Goal: Information Seeking & Learning: Compare options

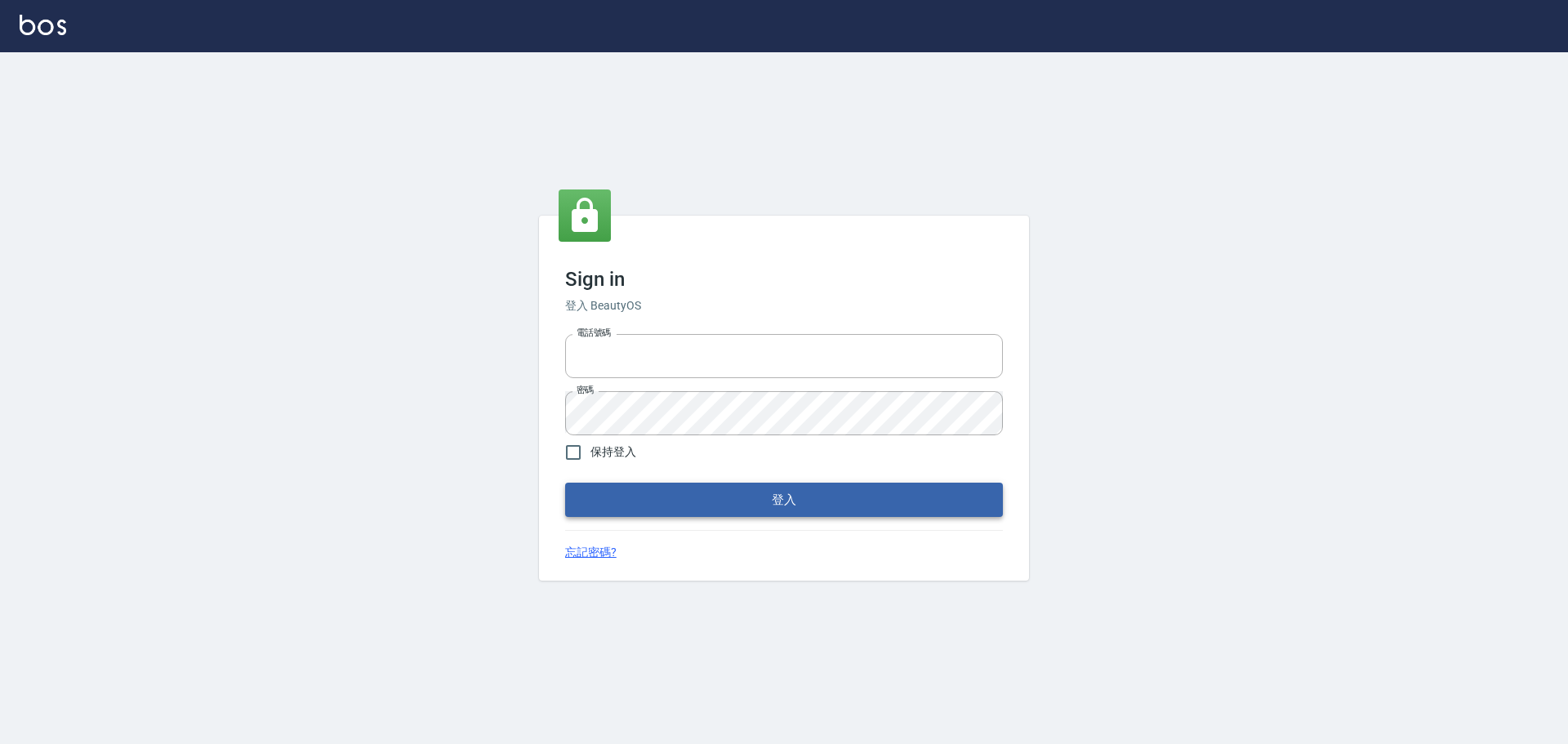
type input "25153595"
click at [739, 484] on button "登入" at bounding box center [784, 500] width 438 height 34
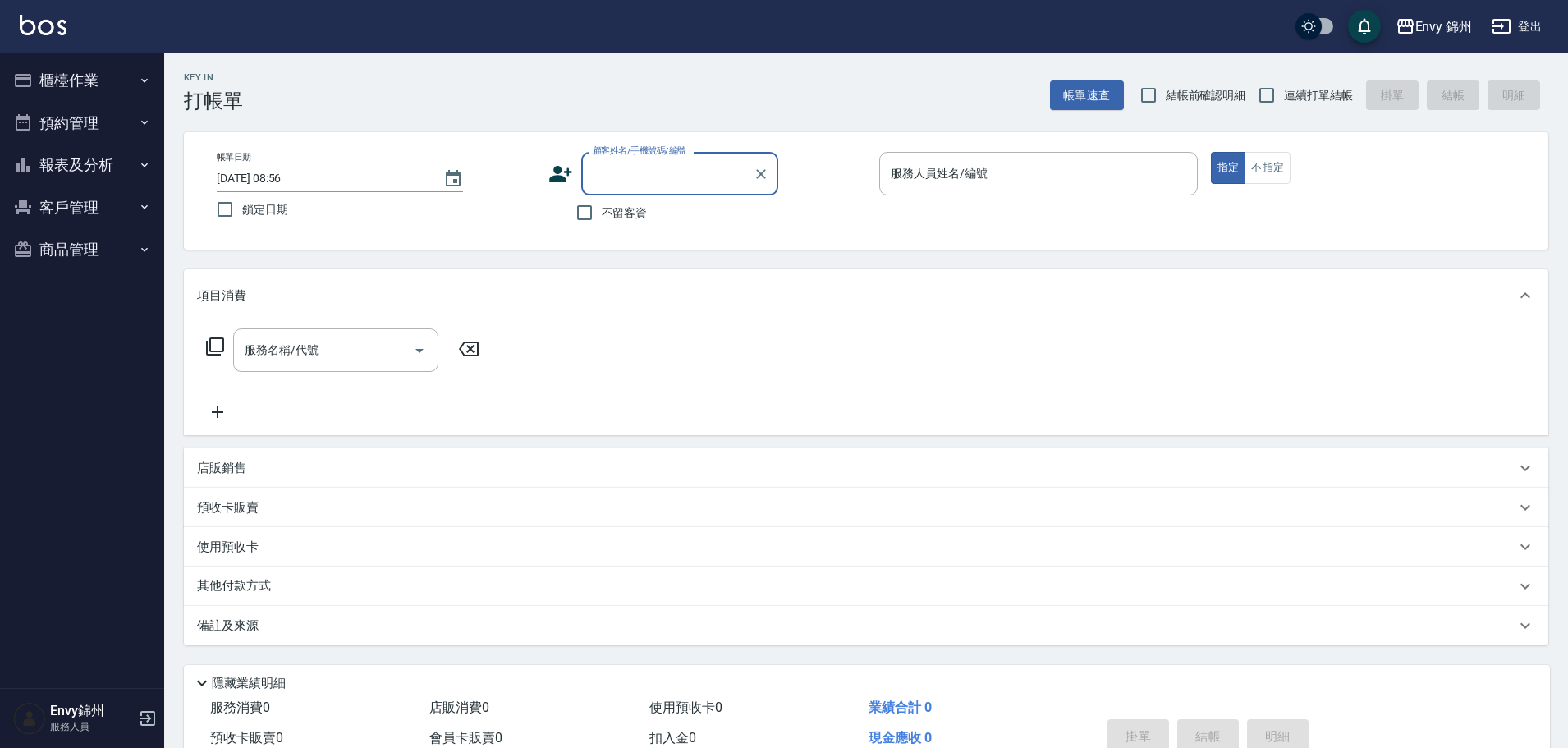
click at [82, 76] on button "櫃檯作業" at bounding box center [82, 80] width 151 height 43
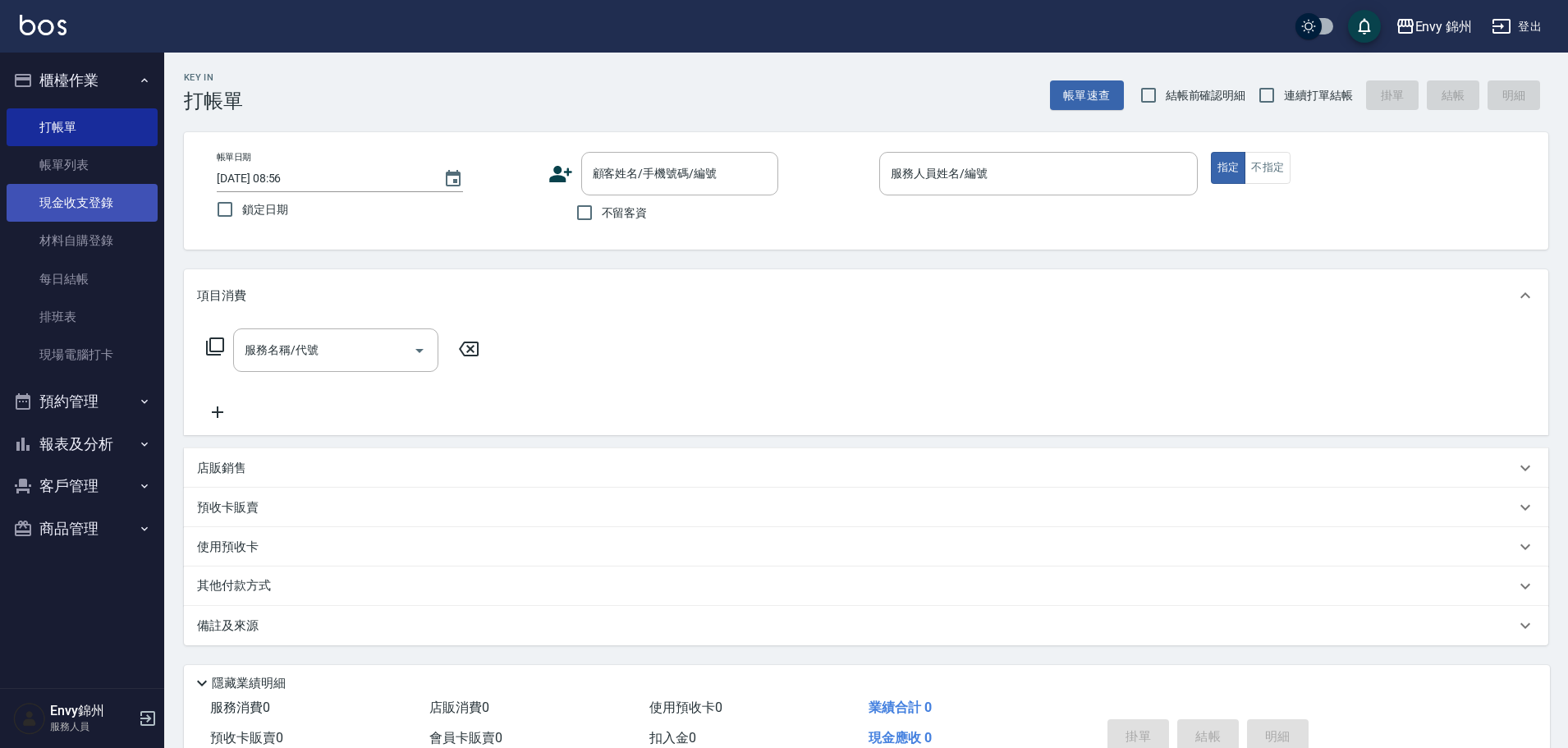
click at [99, 189] on link "現金收支登錄" at bounding box center [82, 203] width 151 height 38
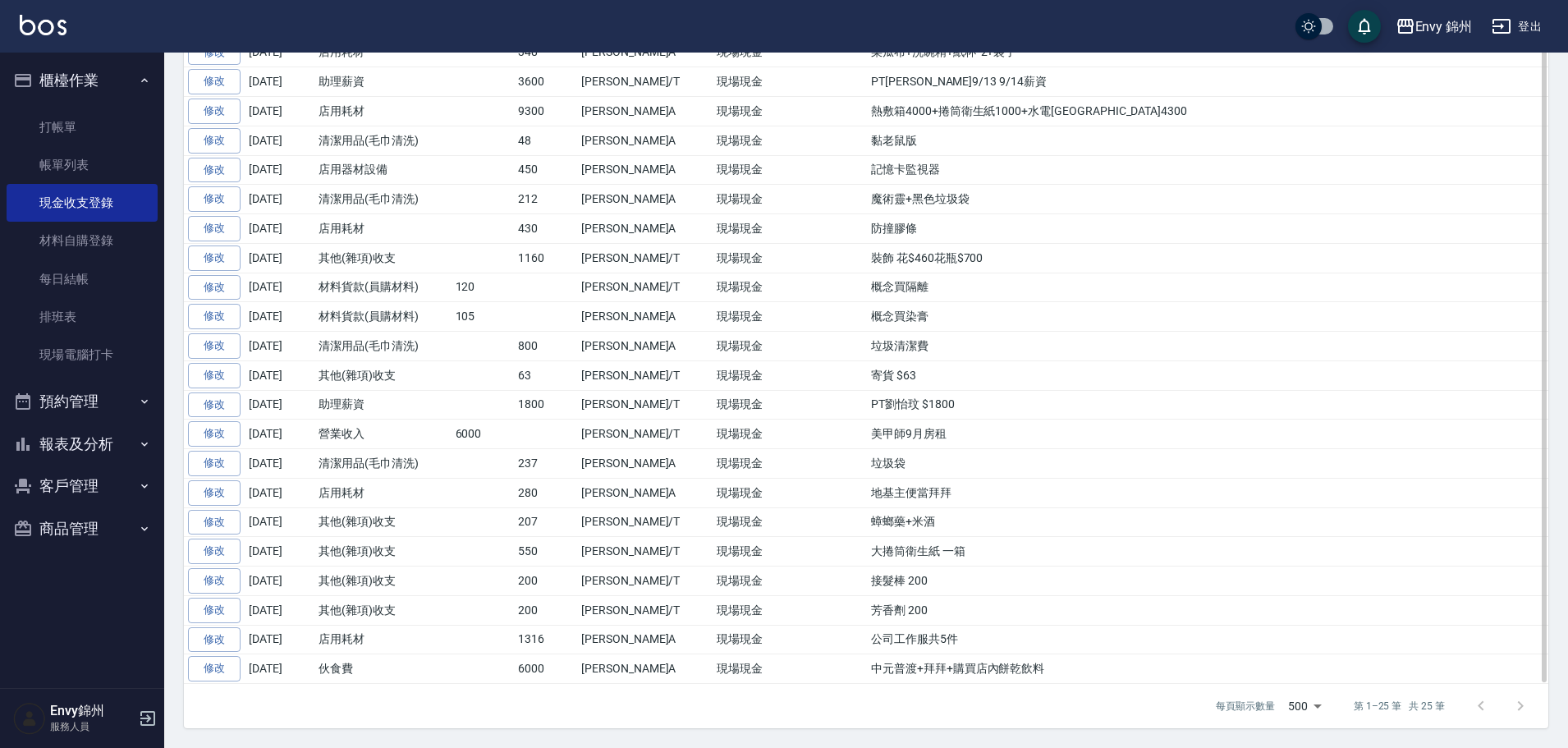
scroll to position [320, 0]
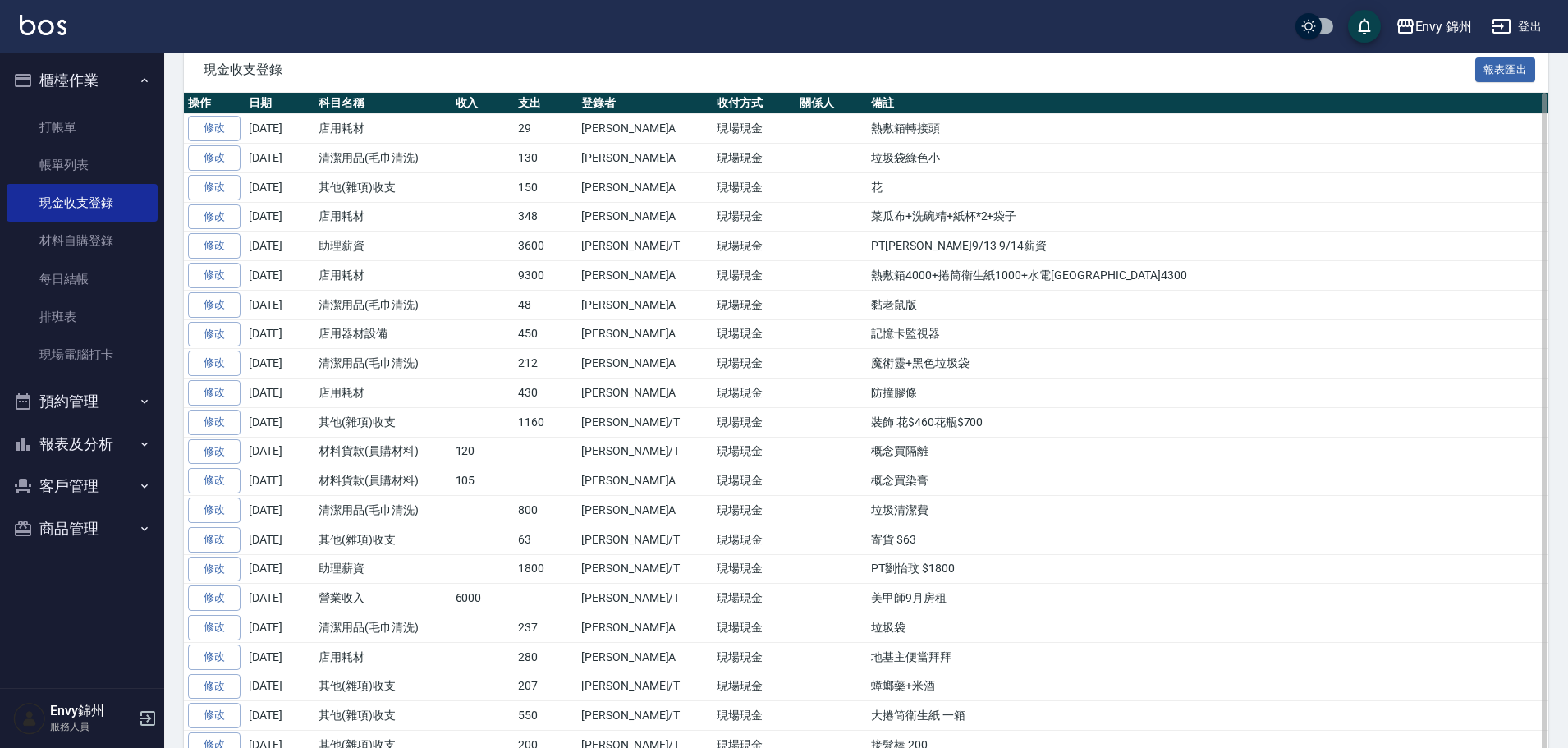
drag, startPoint x: 283, startPoint y: 420, endPoint x: 309, endPoint y: 418, distance: 26.1
click at [309, 418] on td "2025-09-11" at bounding box center [280, 421] width 70 height 29
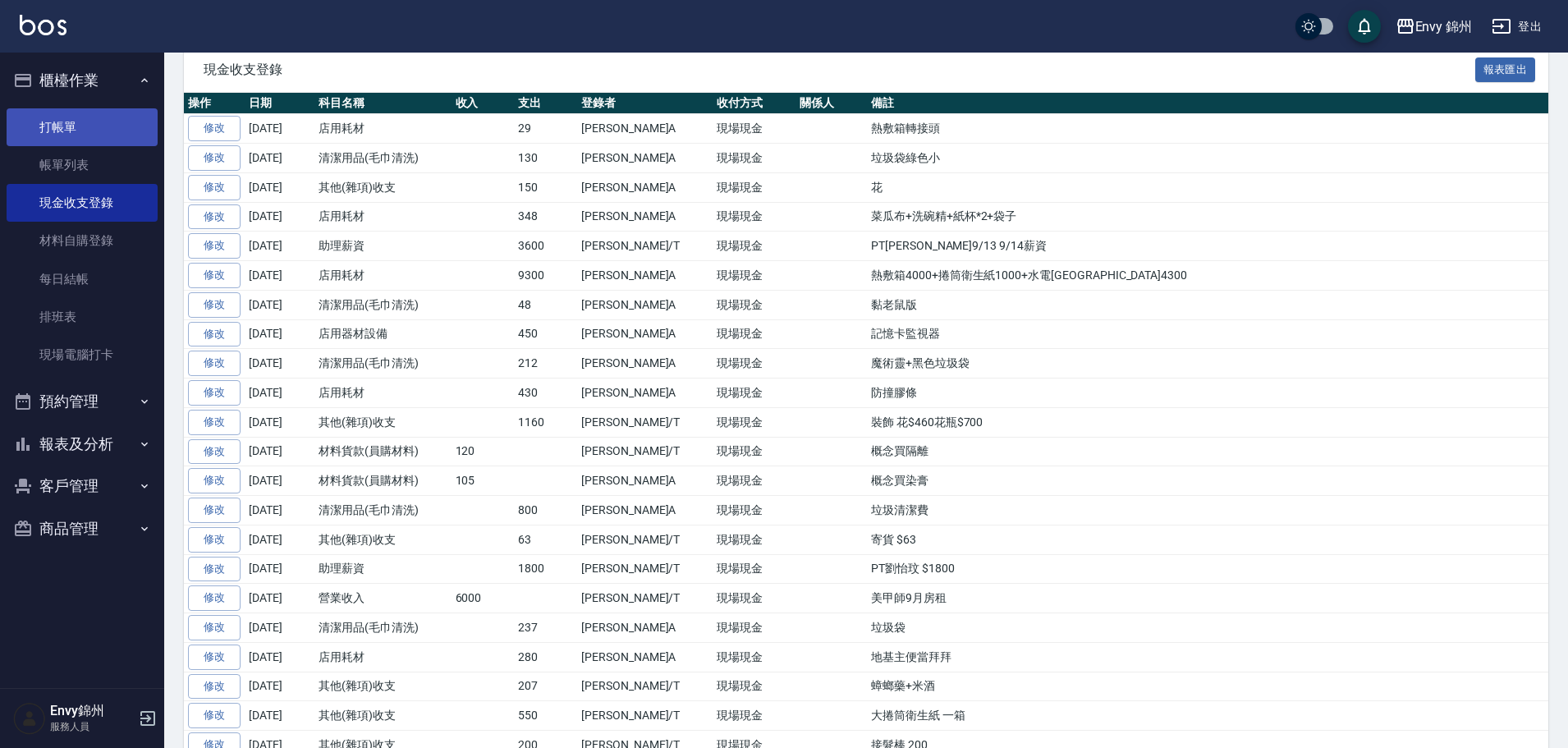
click at [52, 121] on link "打帳單" at bounding box center [82, 127] width 151 height 38
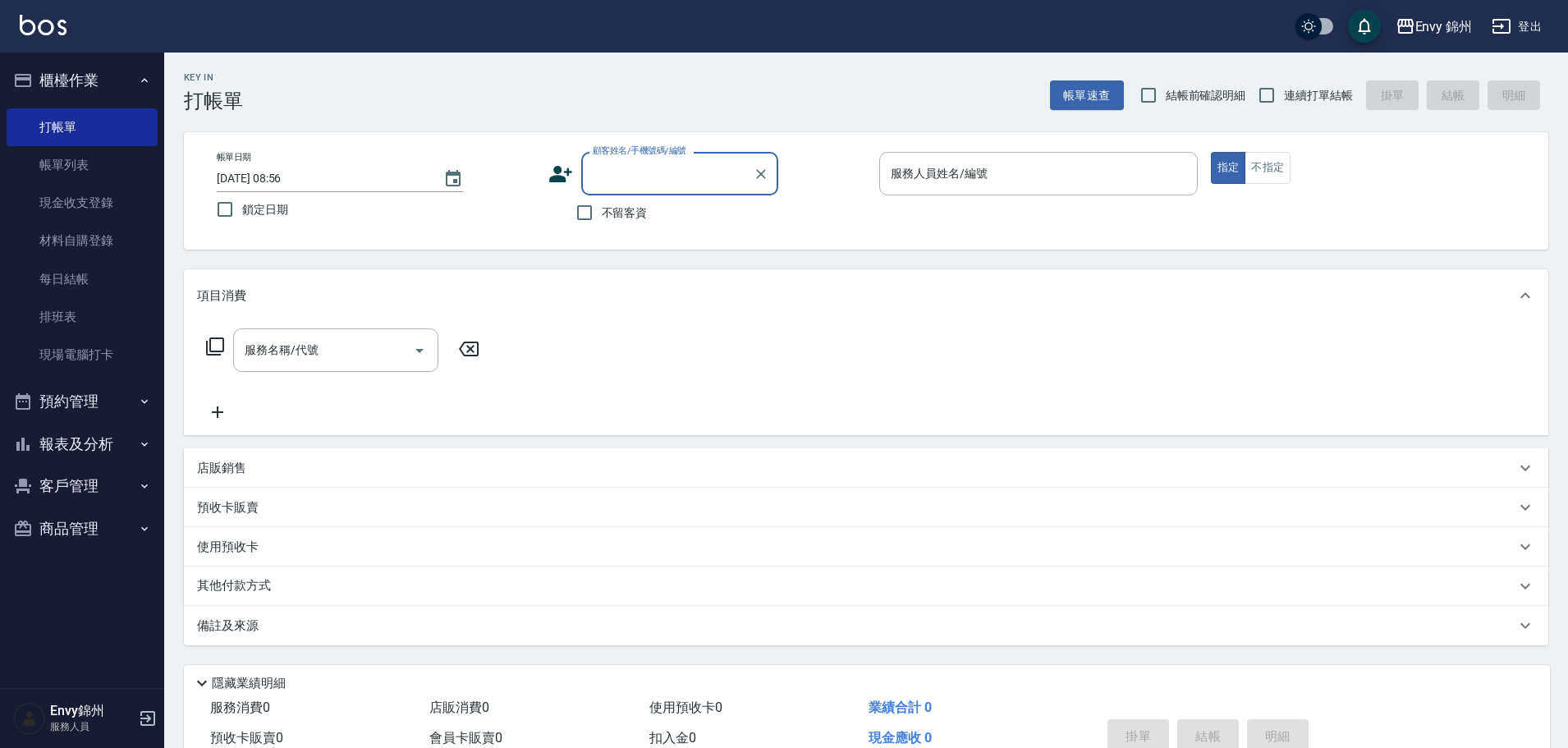
click at [1522, 25] on button "登出" at bounding box center [1516, 27] width 64 height 30
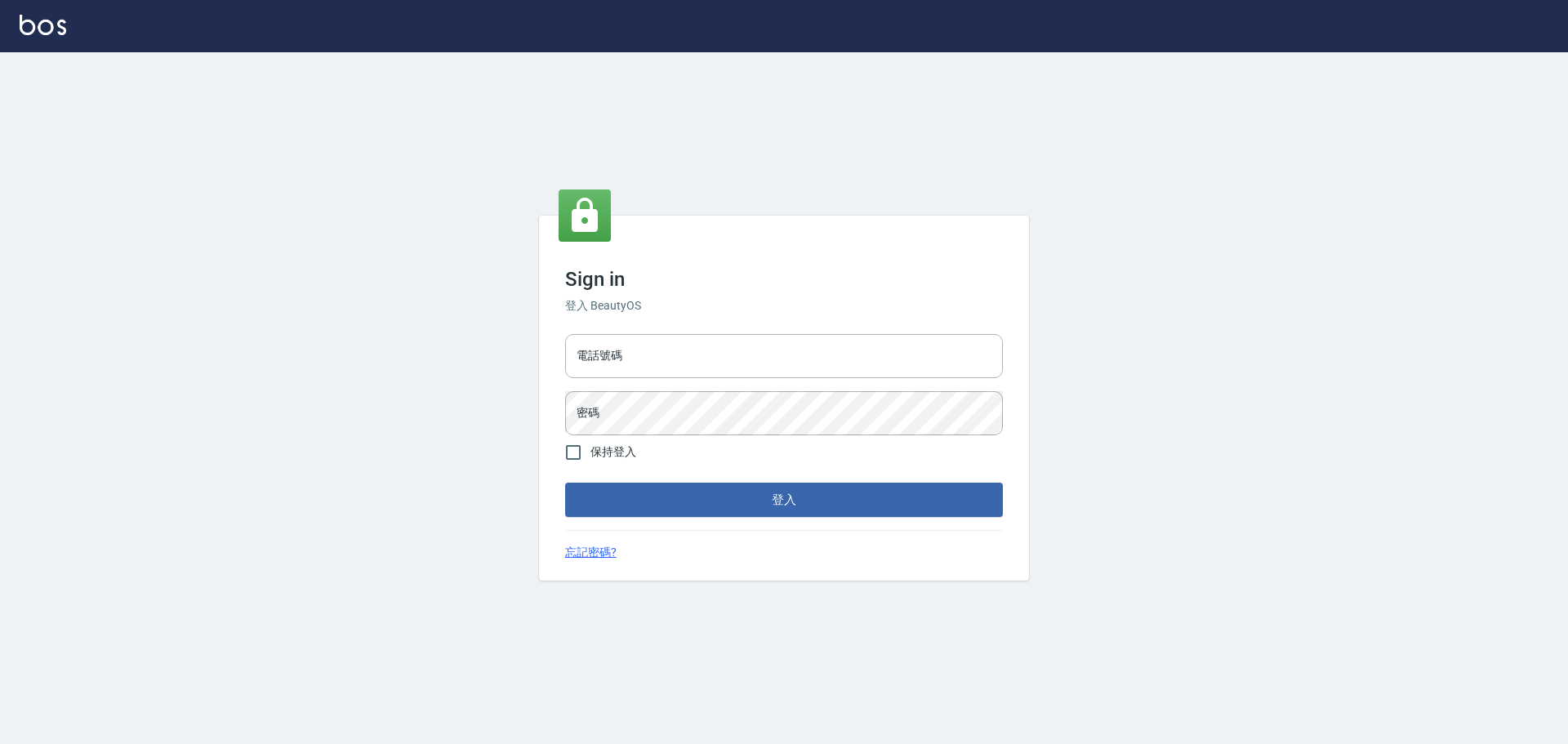
type input "25153595"
click at [699, 363] on input "電話號碼" at bounding box center [784, 355] width 438 height 44
click at [725, 355] on input "25153595" at bounding box center [784, 355] width 438 height 44
type input "9990001234567"
click at [754, 499] on button "登入" at bounding box center [784, 500] width 438 height 34
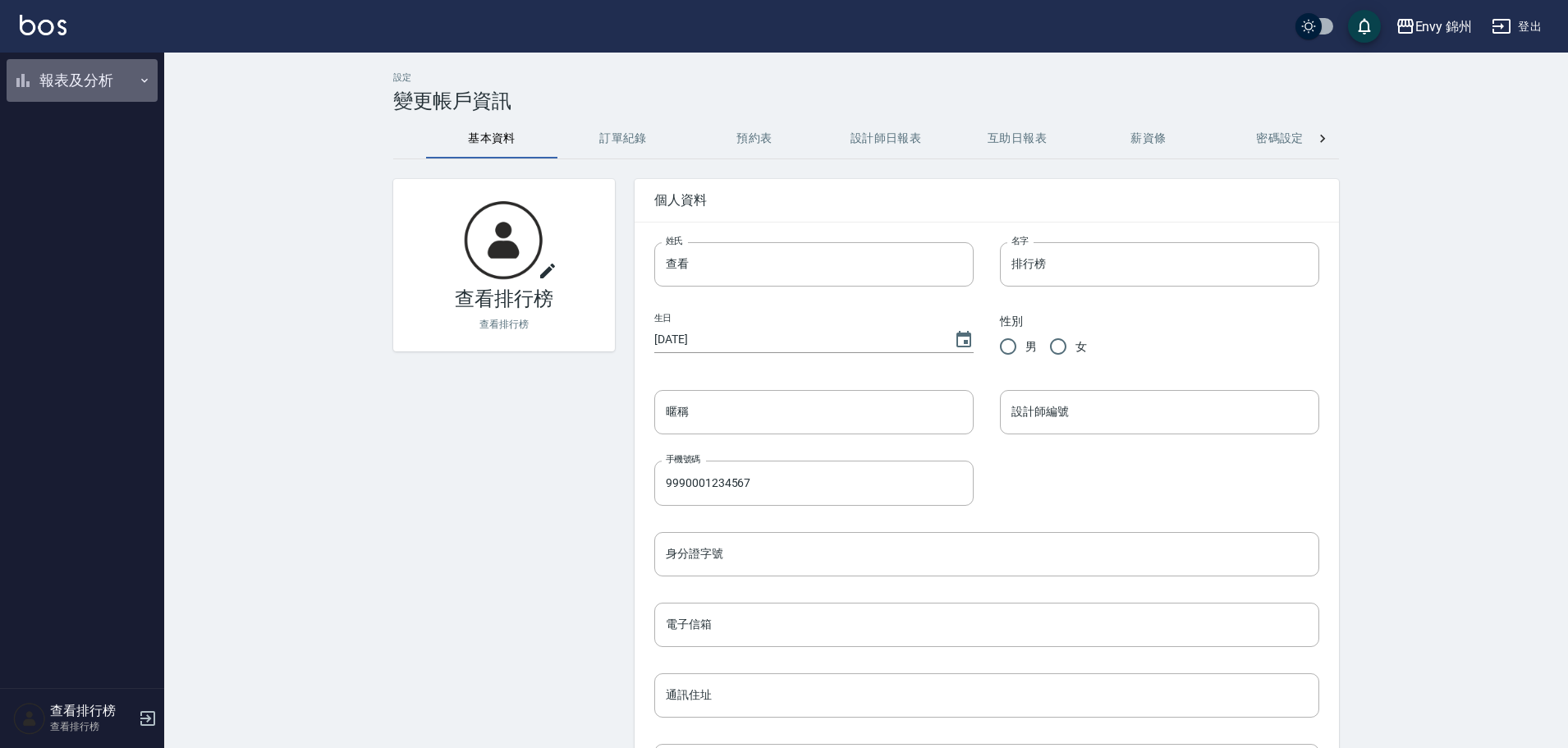
click at [24, 79] on icon "button" at bounding box center [23, 81] width 13 height 13
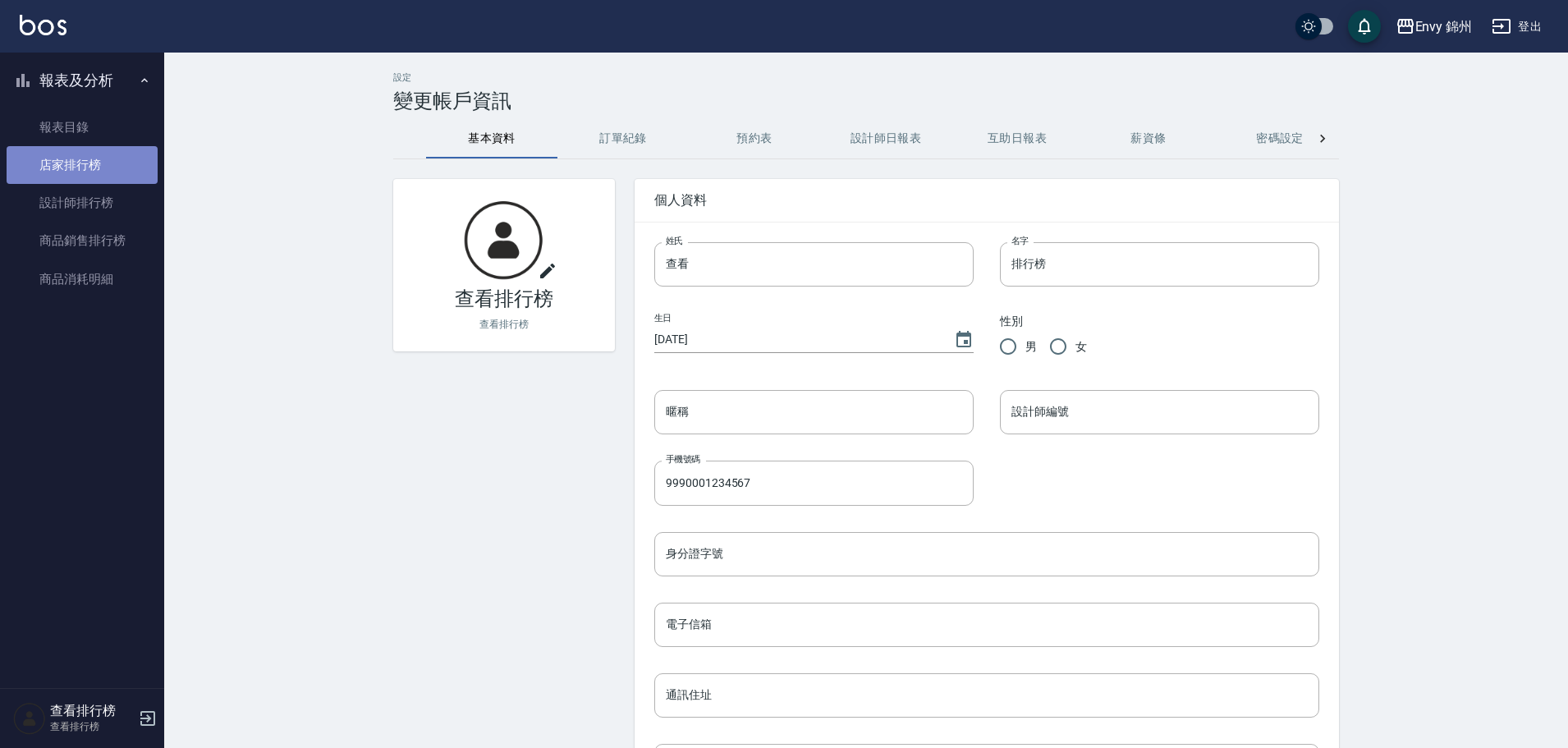
click at [104, 172] on link "店家排行榜" at bounding box center [82, 165] width 151 height 38
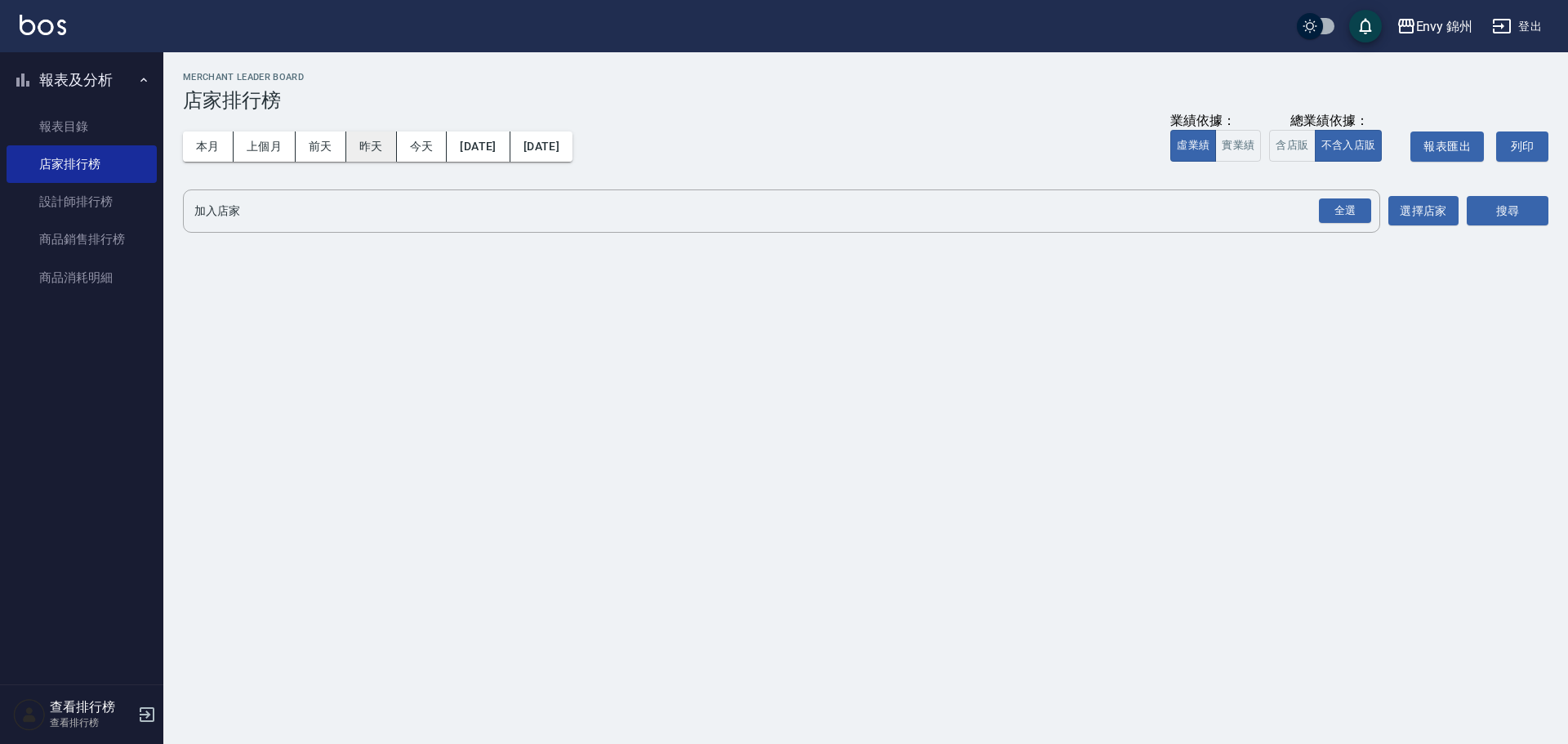
click at [377, 140] on button "昨天" at bounding box center [372, 146] width 51 height 30
click at [1366, 214] on div "全選" at bounding box center [1344, 210] width 52 height 25
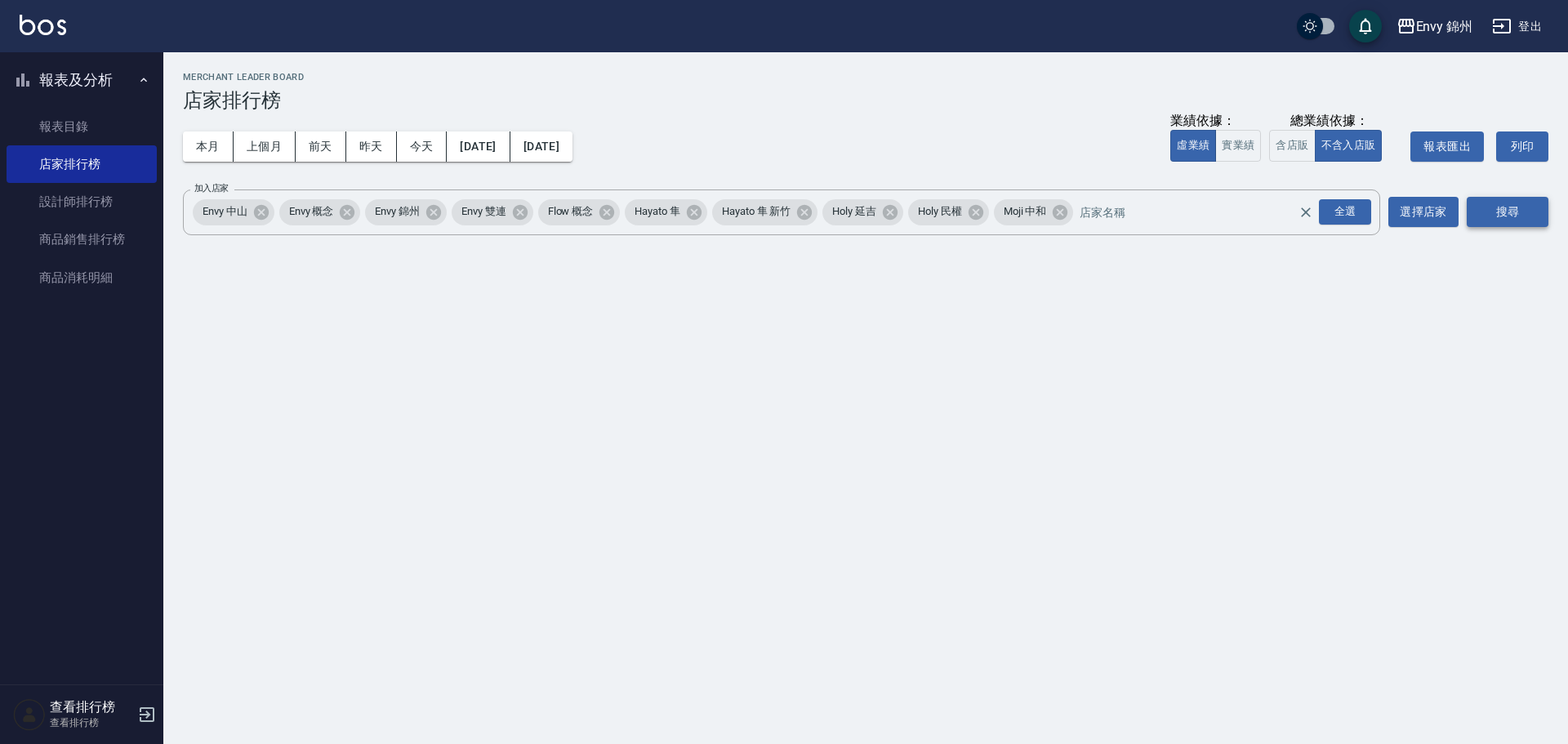
click at [1510, 218] on button "搜尋" at bounding box center [1508, 212] width 82 height 30
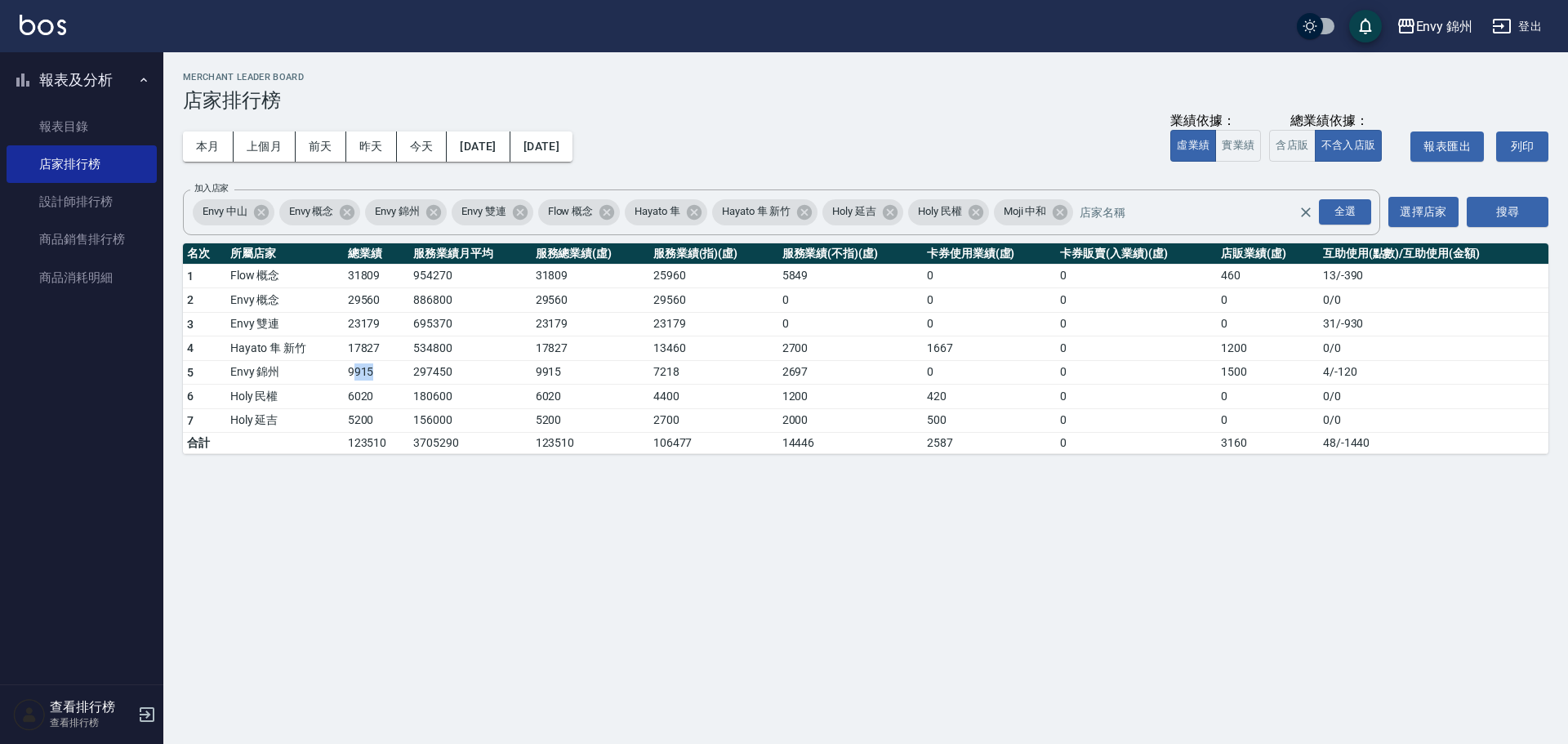
drag, startPoint x: 353, startPoint y: 376, endPoint x: 380, endPoint y: 374, distance: 27.1
click at [380, 374] on td "9915" at bounding box center [375, 372] width 65 height 25
click at [209, 135] on button "本月" at bounding box center [209, 146] width 51 height 30
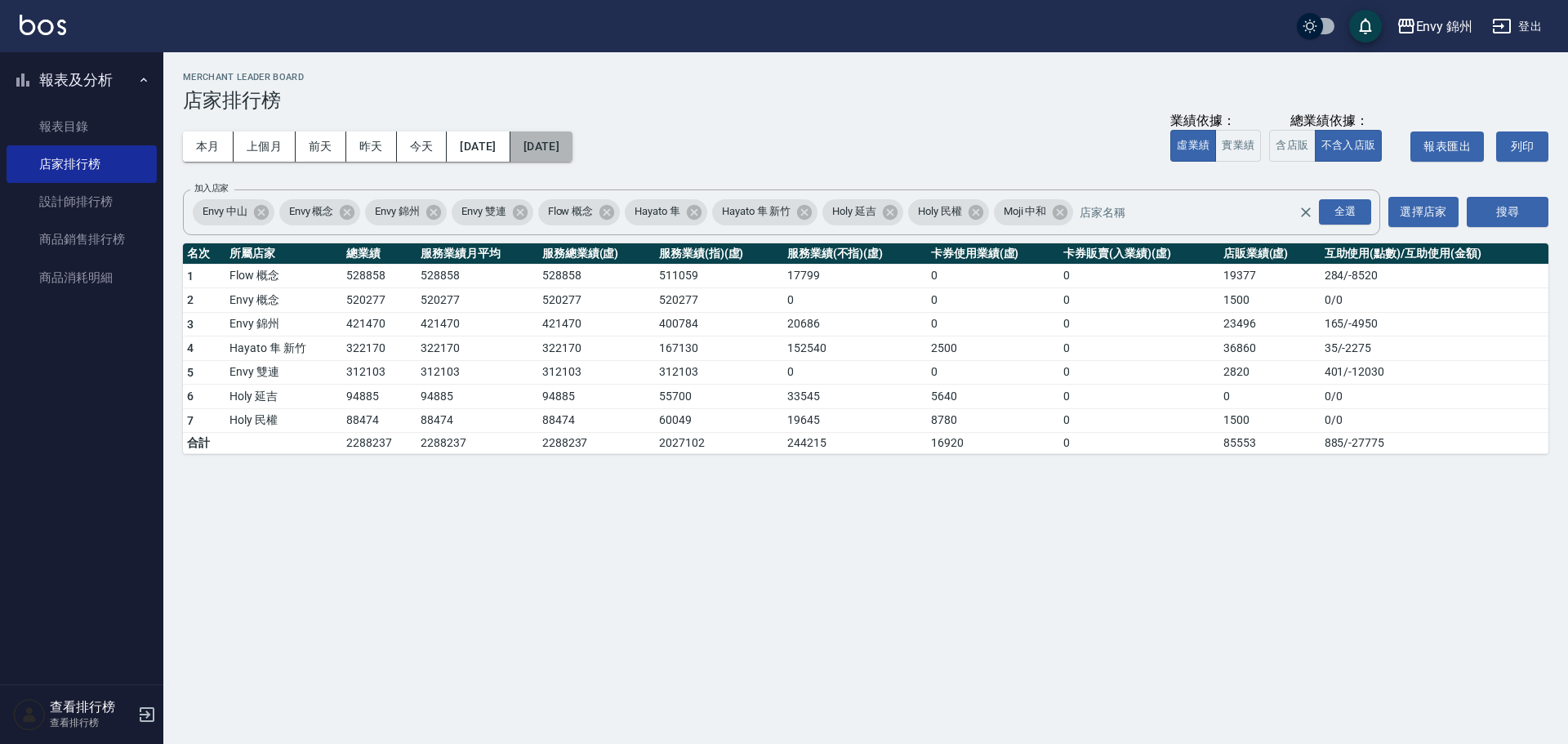
click at [573, 141] on button "[DATE]" at bounding box center [542, 146] width 62 height 30
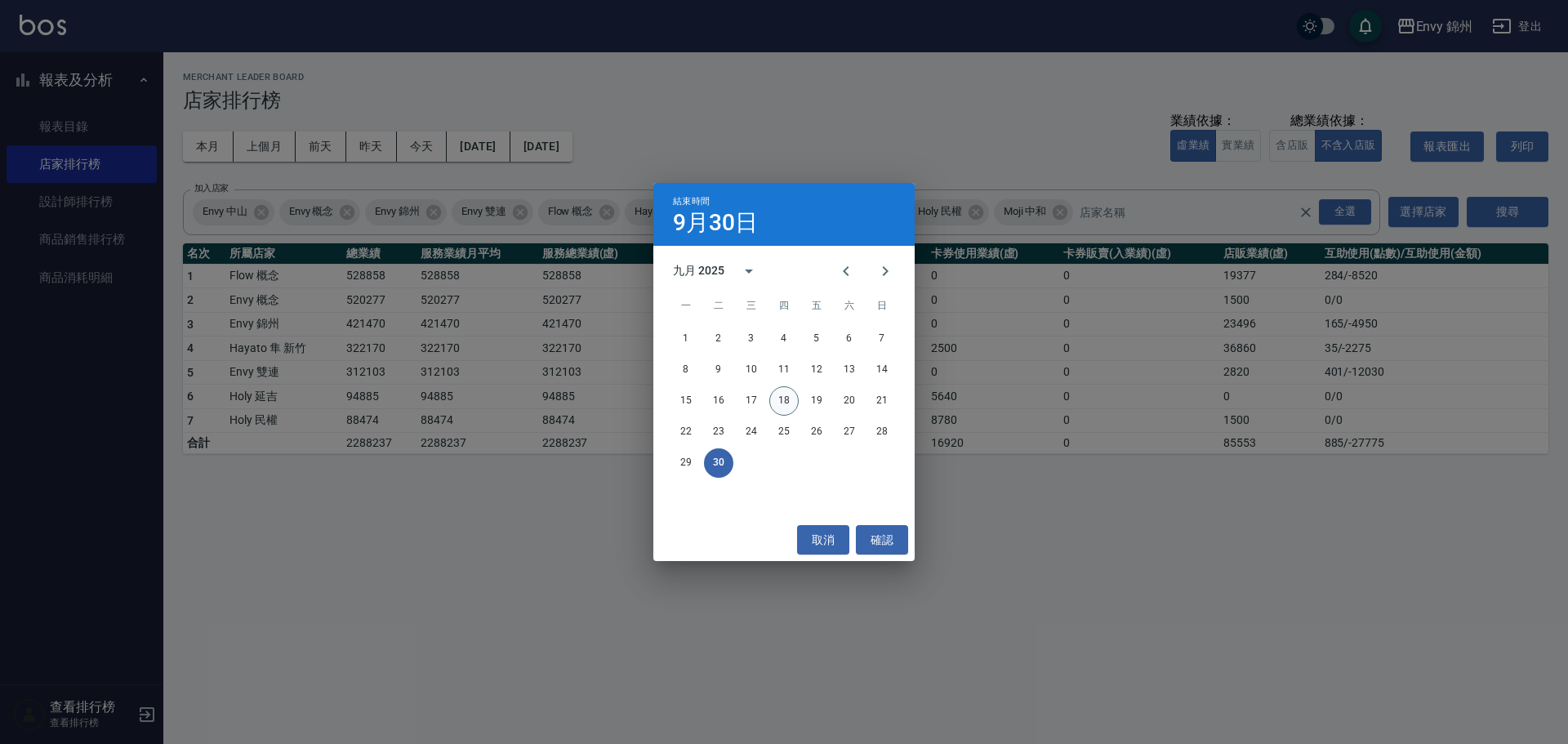
click at [786, 402] on button "18" at bounding box center [784, 400] width 29 height 29
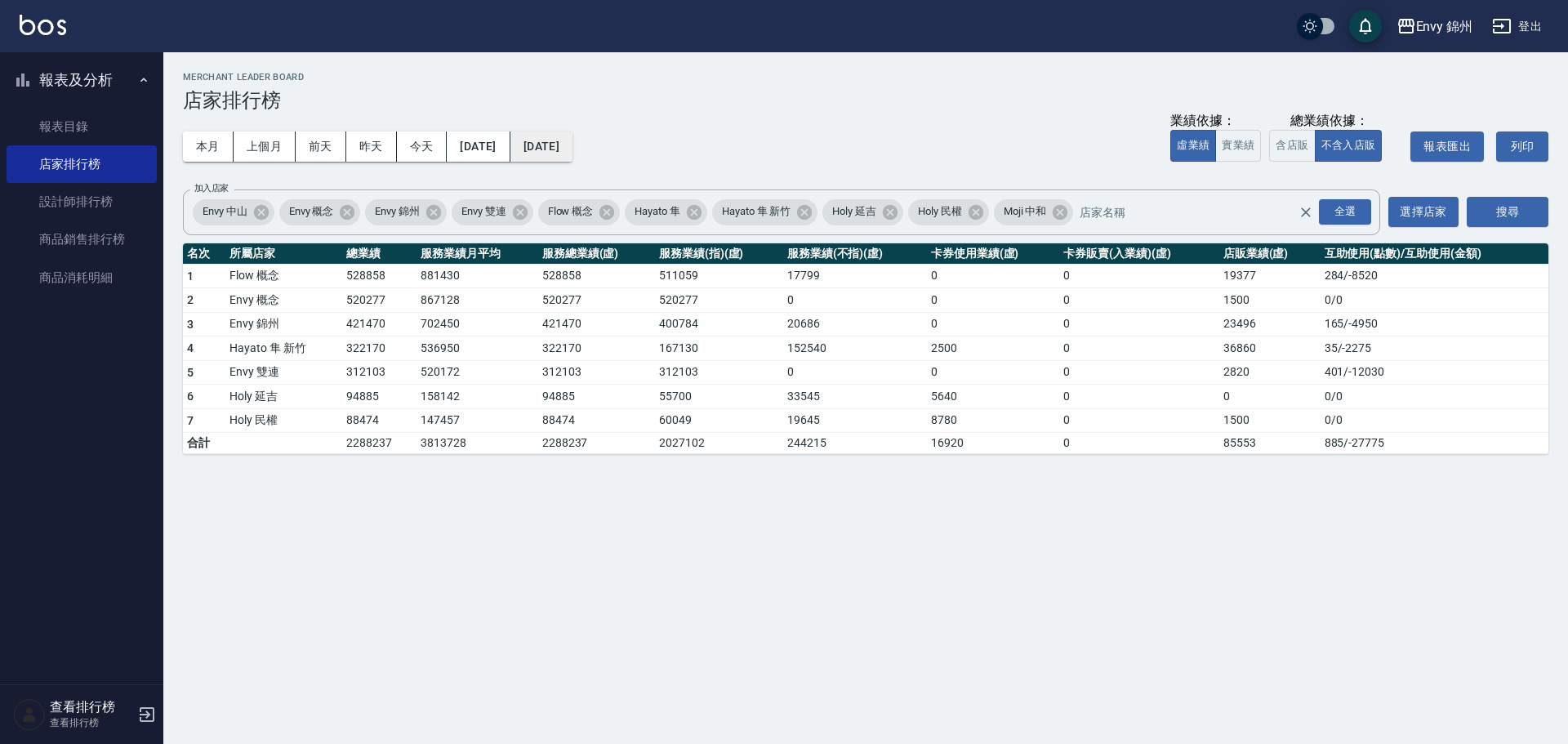
click at [573, 141] on button "[DATE]" at bounding box center [542, 146] width 62 height 30
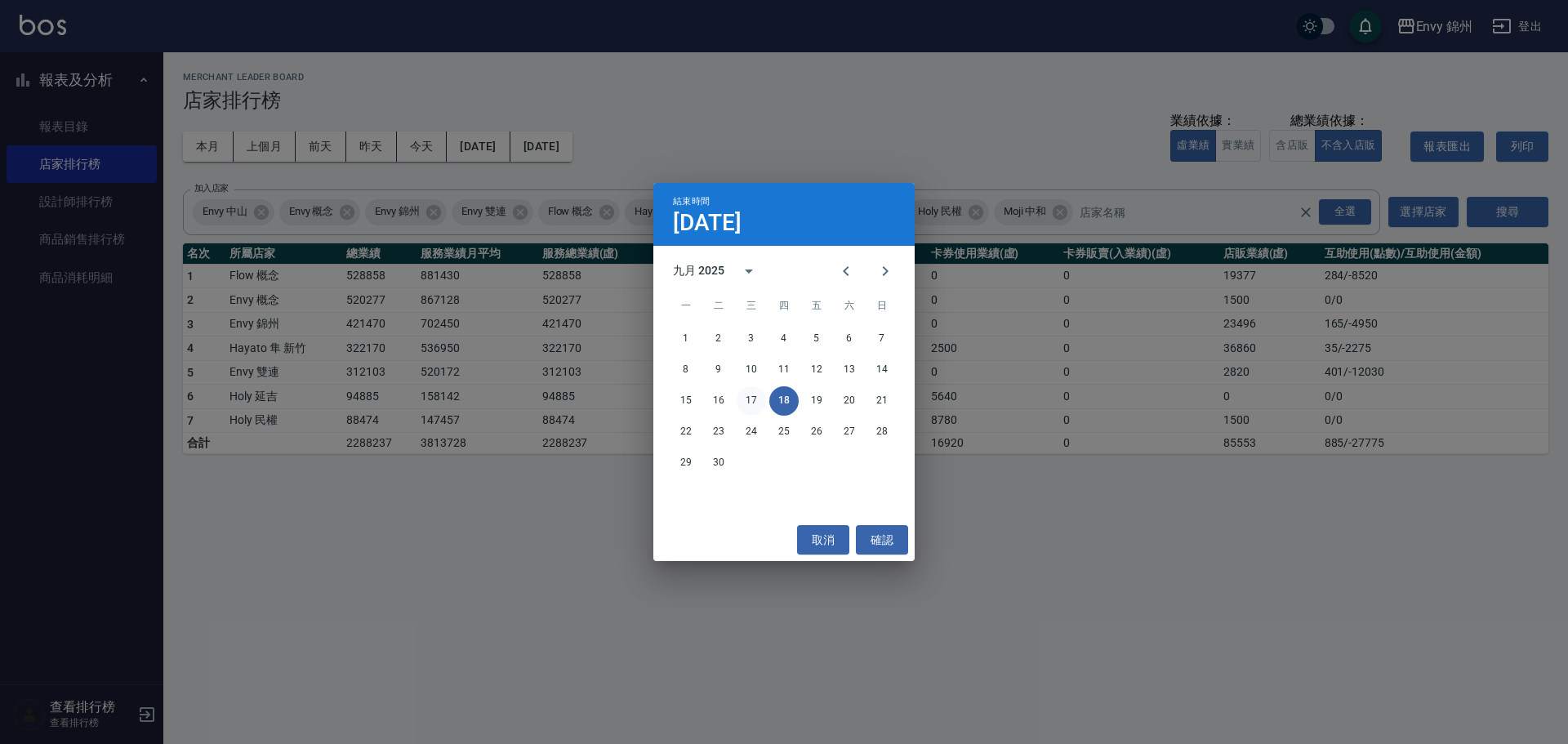
click at [750, 402] on button "17" at bounding box center [751, 400] width 29 height 29
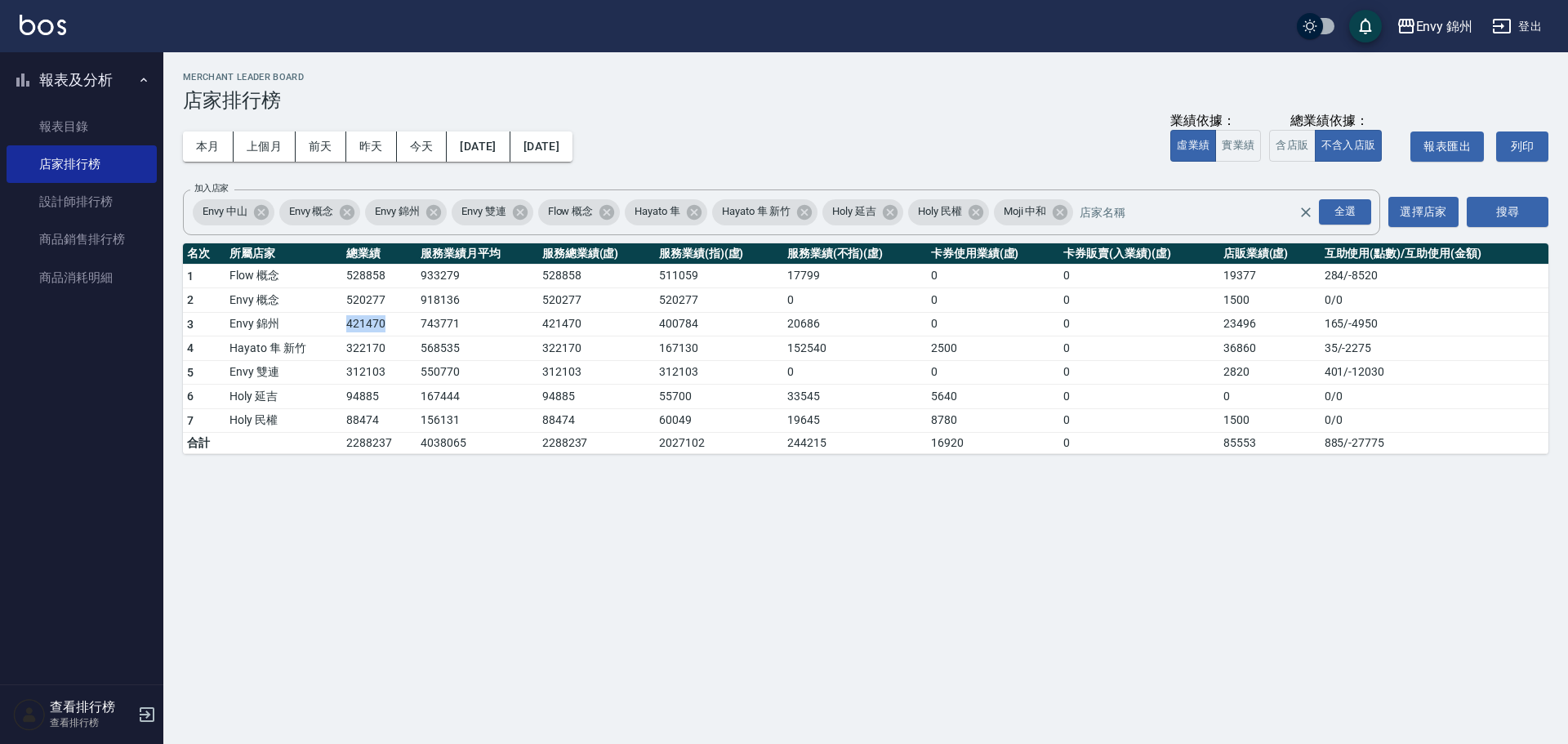
drag, startPoint x: 342, startPoint y: 320, endPoint x: 389, endPoint y: 330, distance: 48.1
click at [389, 330] on td "421470" at bounding box center [379, 324] width 75 height 25
click at [92, 206] on link "設計師排行榜" at bounding box center [81, 202] width 150 height 38
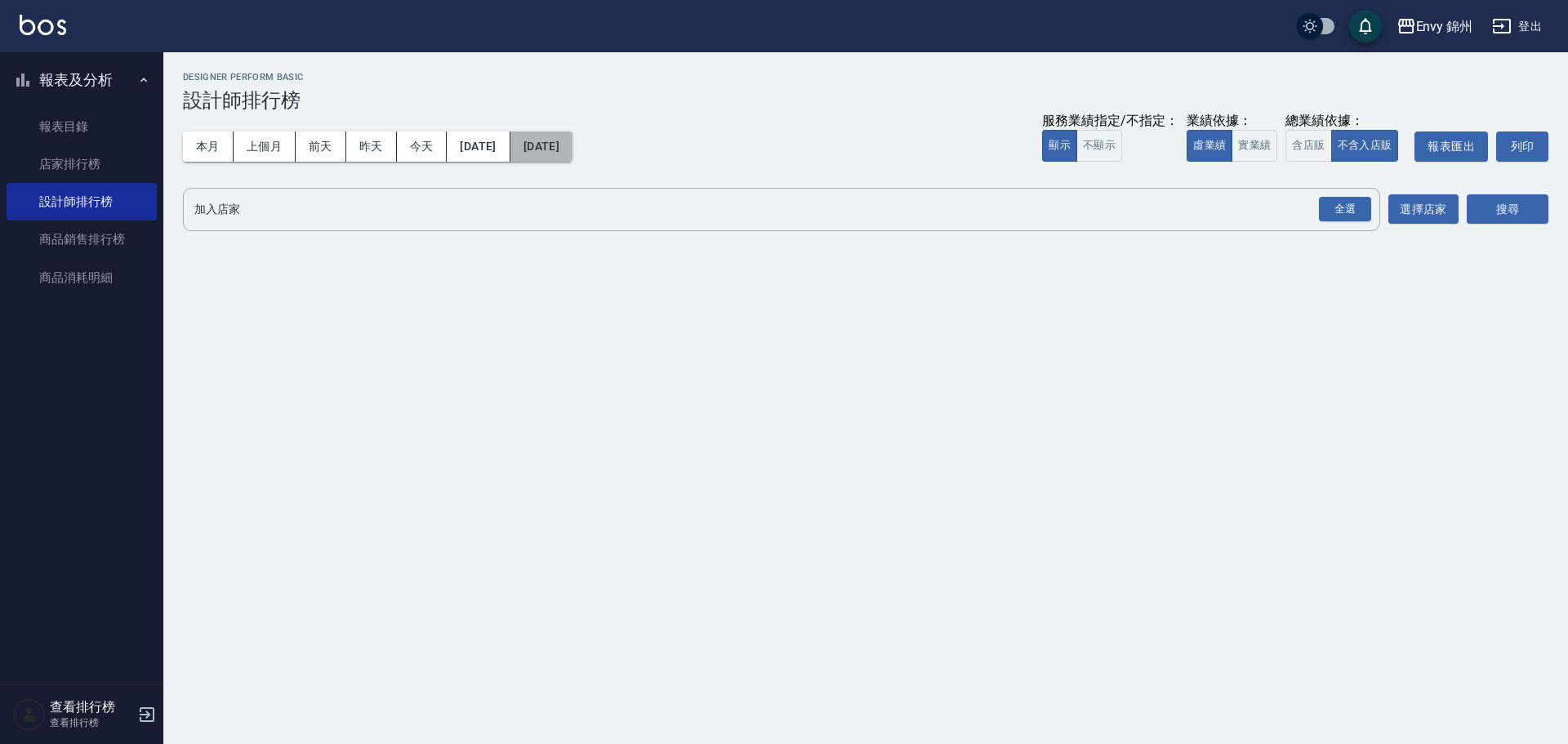
click at [573, 149] on button "[DATE]" at bounding box center [542, 146] width 62 height 30
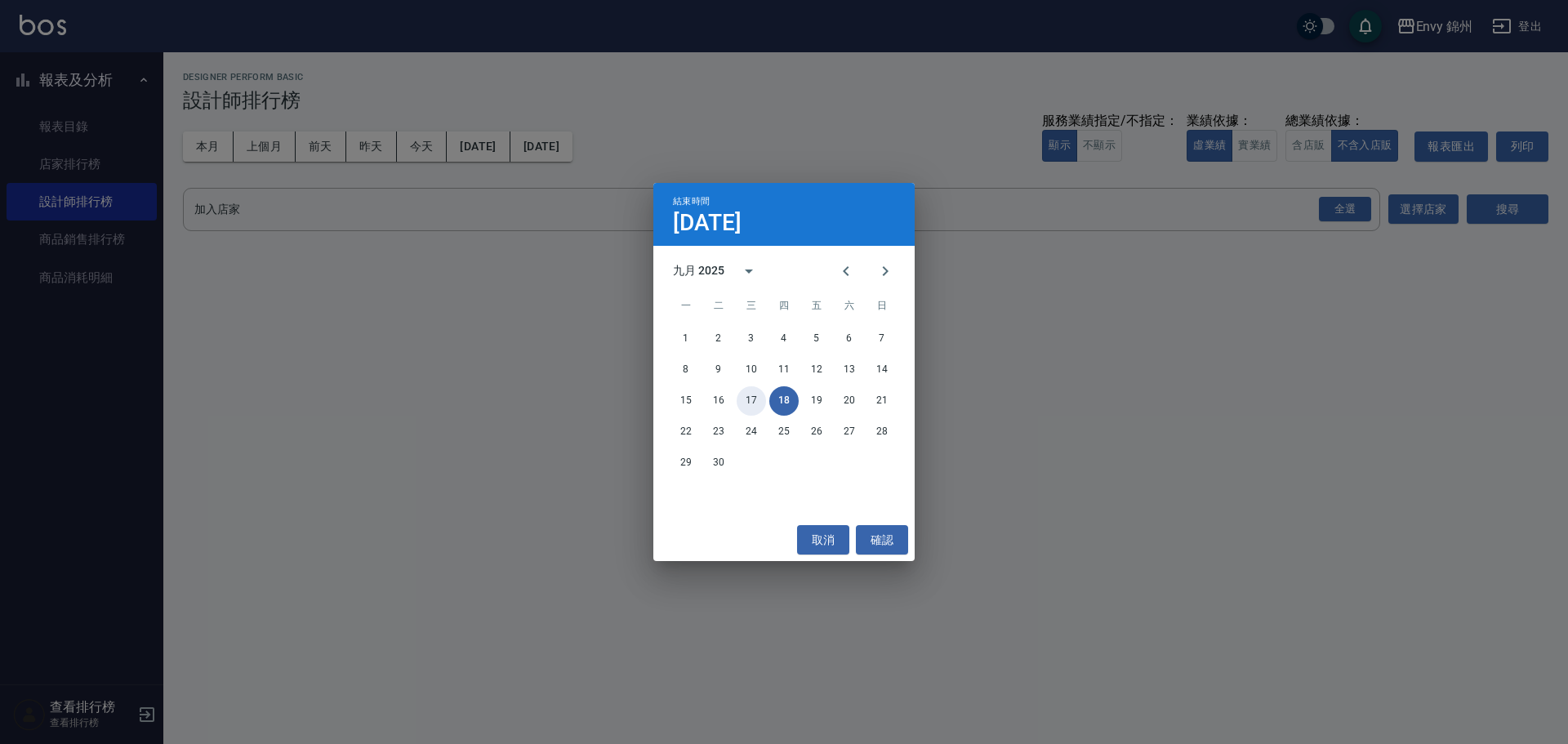
click at [750, 401] on button "17" at bounding box center [751, 400] width 29 height 29
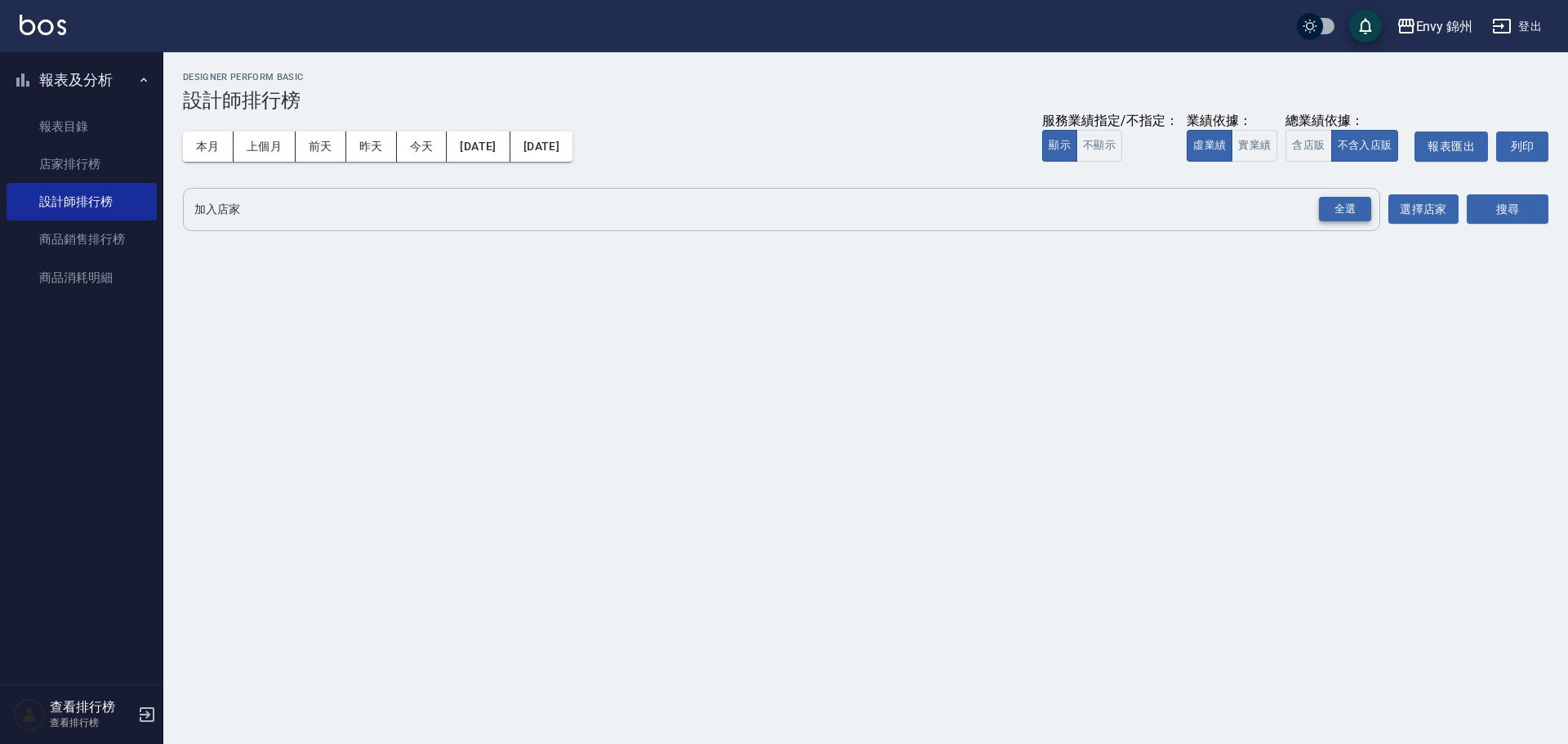
click at [1357, 217] on div "全選" at bounding box center [1344, 209] width 52 height 25
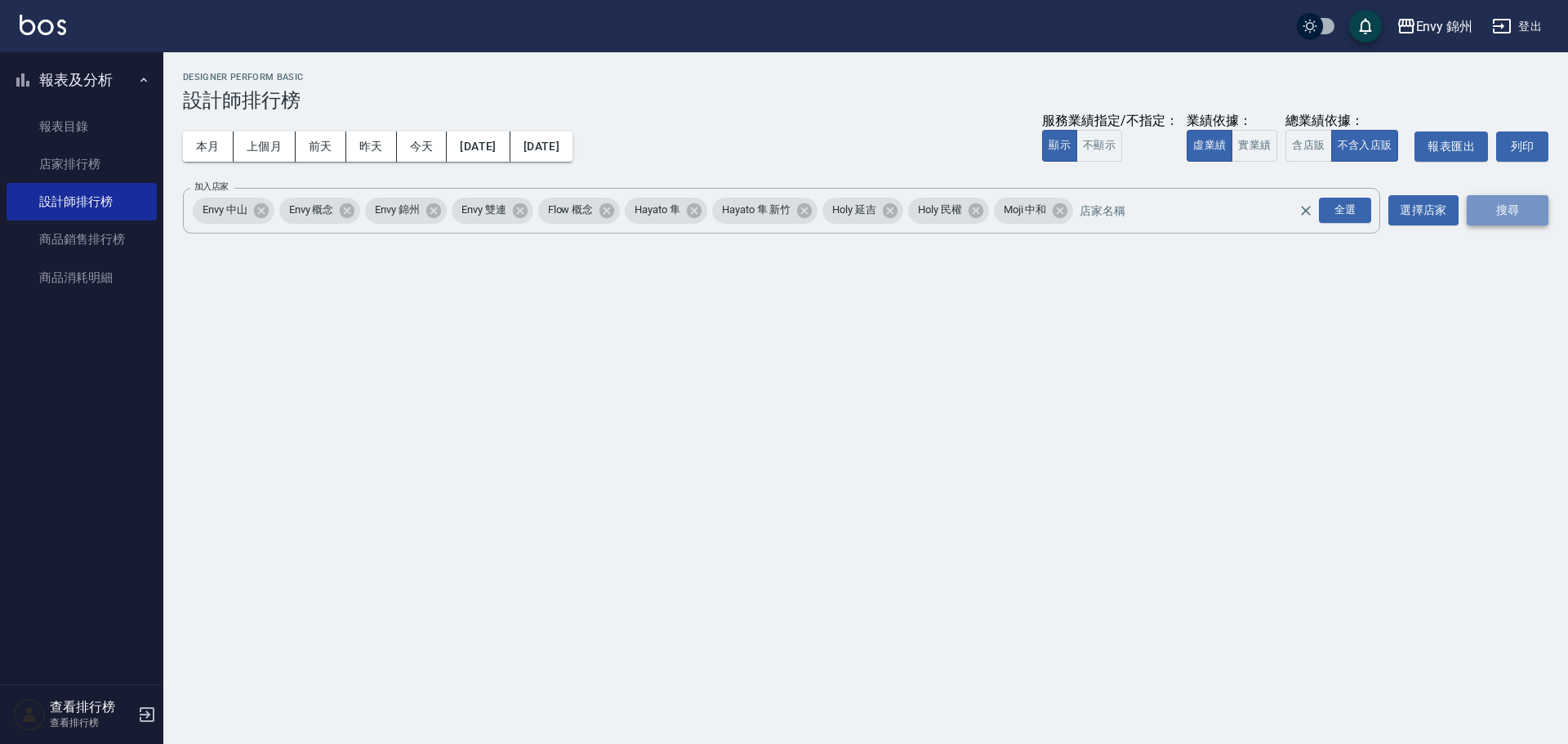
drag, startPoint x: 1490, startPoint y: 214, endPoint x: 1499, endPoint y: 214, distance: 9.0
click at [1493, 214] on button "搜尋" at bounding box center [1508, 210] width 82 height 30
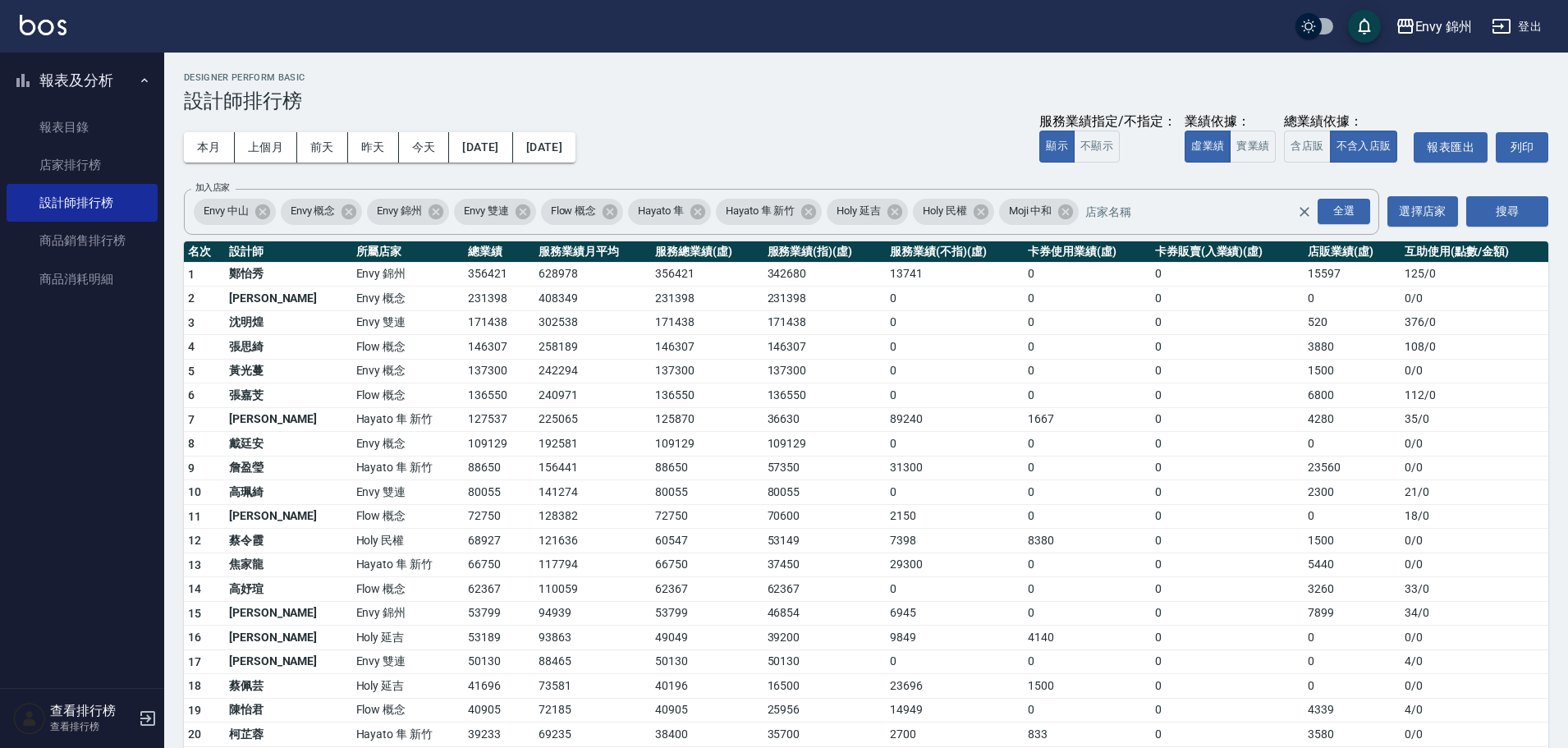
click at [1091, 630] on td "4140" at bounding box center [1087, 638] width 127 height 25
click at [1151, 599] on td "0" at bounding box center [1227, 590] width 153 height 25
click at [840, 546] on td "53149" at bounding box center [825, 541] width 123 height 25
drag, startPoint x: 395, startPoint y: 297, endPoint x: 444, endPoint y: 312, distance: 51.2
click at [444, 312] on tbody "1 [PERSON_NAME] 錦州 356421 628978 356421 342680 13741 0 0 15597 125 / 0 2 王文嘉 En…" at bounding box center [866, 648] width 1364 height 773
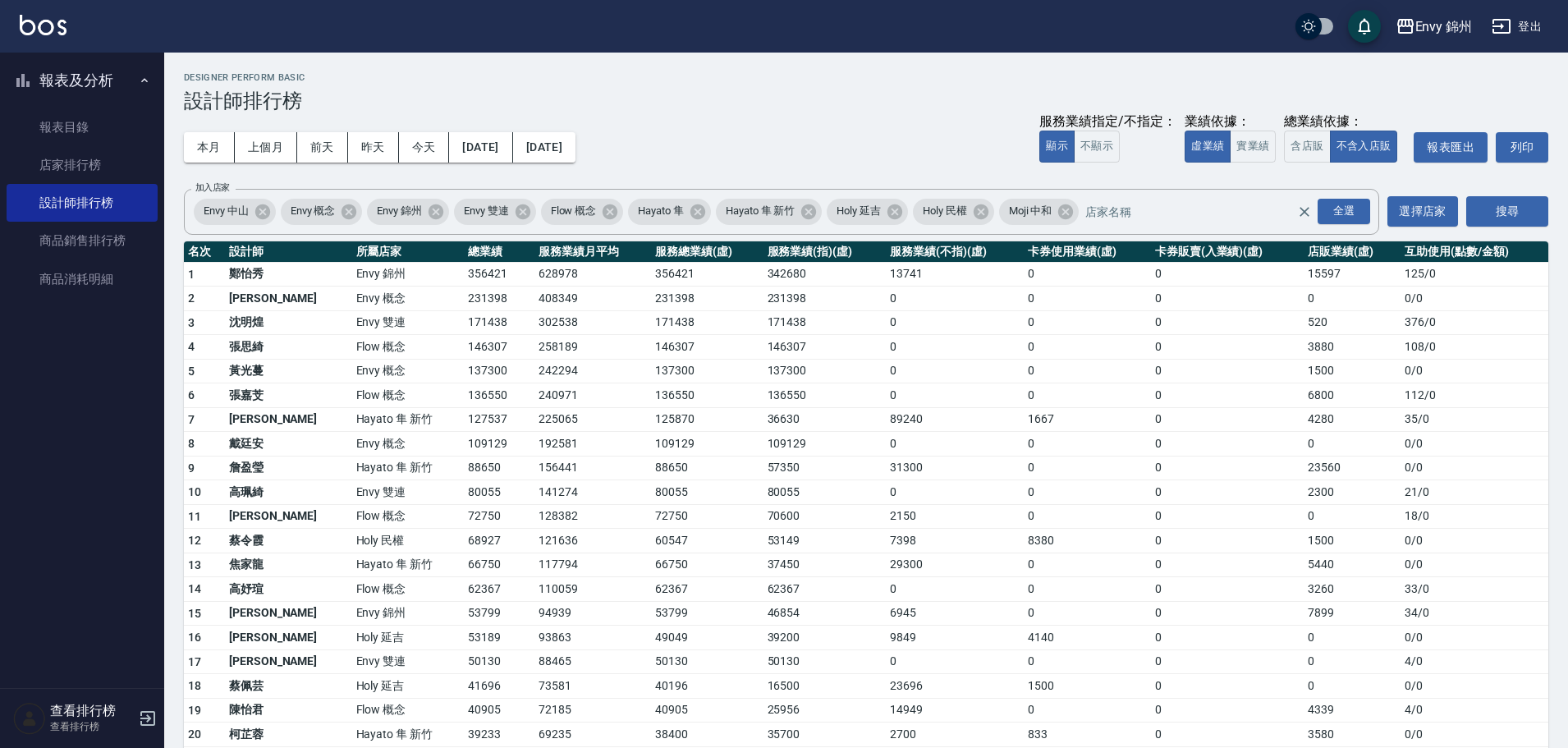
click at [535, 315] on td "302538" at bounding box center [593, 322] width 117 height 25
drag, startPoint x: 404, startPoint y: 338, endPoint x: 459, endPoint y: 338, distance: 55.0
click at [459, 338] on tr "4 [PERSON_NAME]Flow 概念 146307 258189 146307 146307 0 0 0 3880 108 / 0" at bounding box center [866, 347] width 1364 height 25
click at [464, 321] on td "171438" at bounding box center [499, 322] width 70 height 25
drag, startPoint x: 395, startPoint y: 345, endPoint x: 467, endPoint y: 355, distance: 72.7
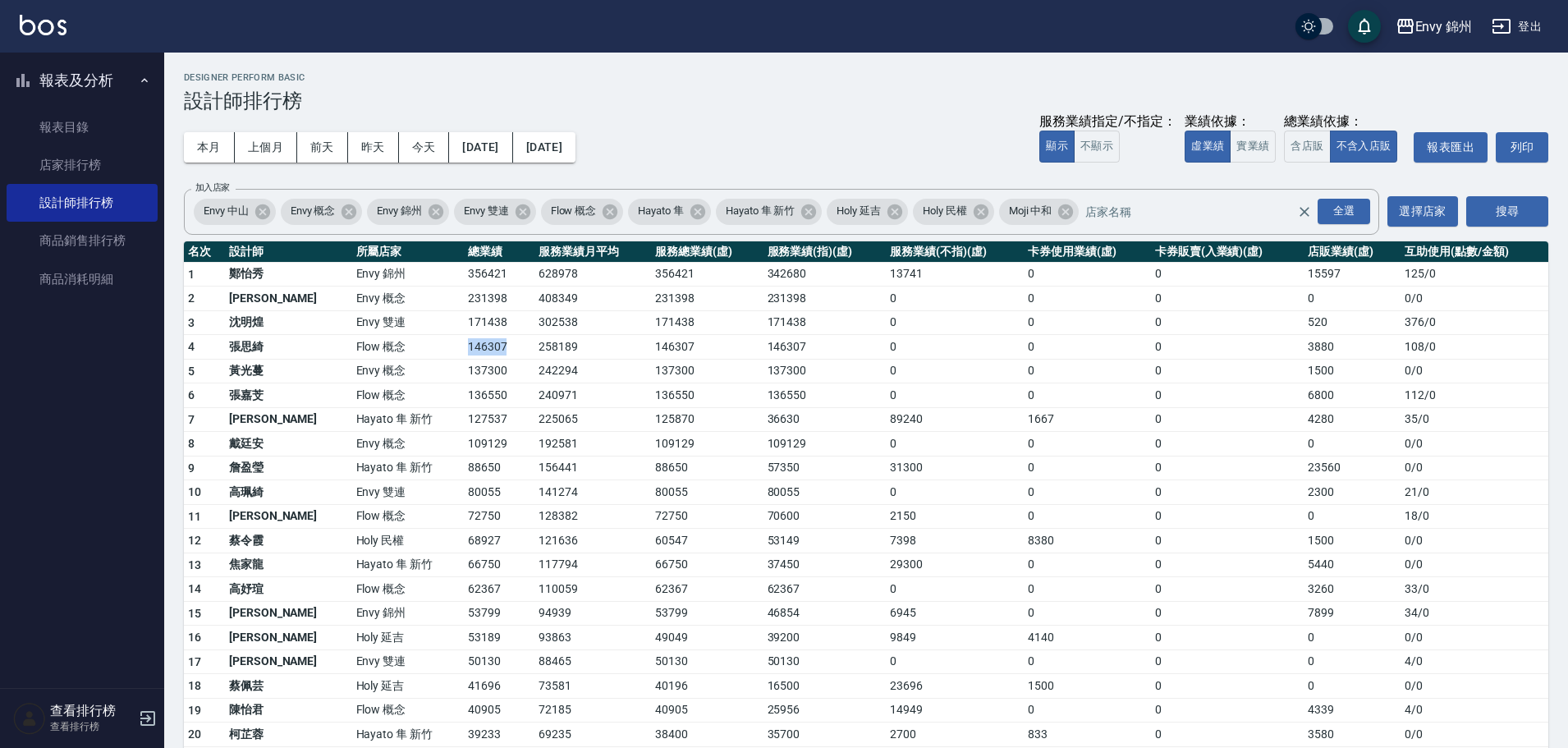
click at [467, 355] on tr "4 [PERSON_NAME]Flow 概念 146307 258189 146307 146307 0 0 0 3880 108 / 0" at bounding box center [866, 347] width 1364 height 25
drag, startPoint x: 404, startPoint y: 371, endPoint x: 444, endPoint y: 379, distance: 40.8
click at [444, 379] on tr "5 [PERSON_NAME]Envy 概念 137300 242294 137300 137300 0 0 0 1500 0 / 0" at bounding box center [866, 371] width 1364 height 25
drag, startPoint x: 410, startPoint y: 396, endPoint x: 428, endPoint y: 397, distance: 18.0
click at [464, 397] on td "136550" at bounding box center [499, 395] width 70 height 25
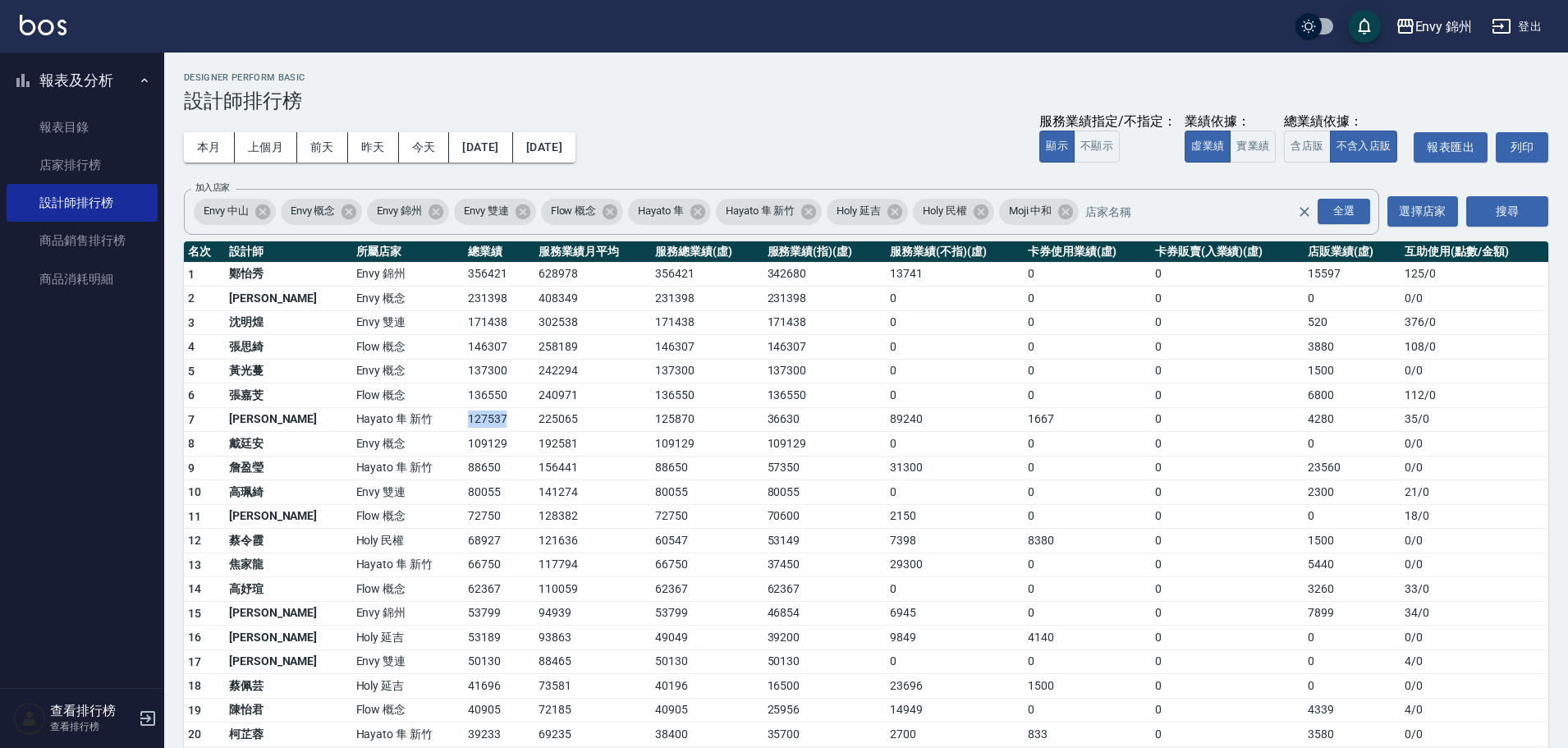
drag, startPoint x: 410, startPoint y: 420, endPoint x: 457, endPoint y: 426, distance: 47.4
click at [464, 426] on td "127537" at bounding box center [499, 419] width 70 height 25
drag, startPoint x: 428, startPoint y: 444, endPoint x: 453, endPoint y: 446, distance: 25.1
click at [464, 446] on td "109129" at bounding box center [499, 444] width 70 height 25
drag, startPoint x: 400, startPoint y: 498, endPoint x: 421, endPoint y: 508, distance: 23.3
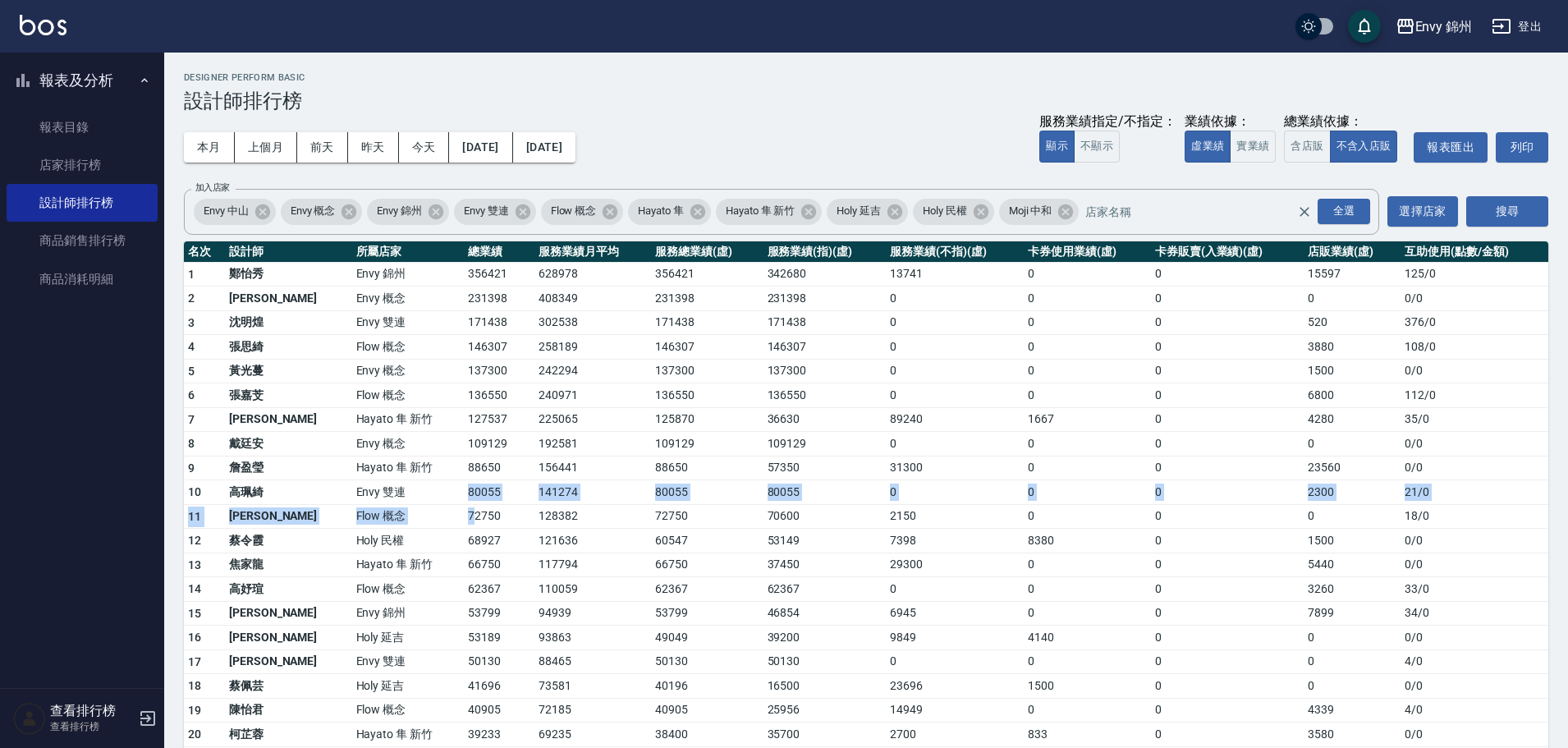
click at [421, 508] on tbody "1 [PERSON_NAME] 錦州 356421 628978 356421 342680 13741 0 0 15597 125 / 0 2 王文嘉 En…" at bounding box center [866, 648] width 1364 height 773
drag, startPoint x: 413, startPoint y: 604, endPoint x: 436, endPoint y: 611, distance: 24.0
click at [464, 611] on td "53799" at bounding box center [499, 613] width 70 height 25
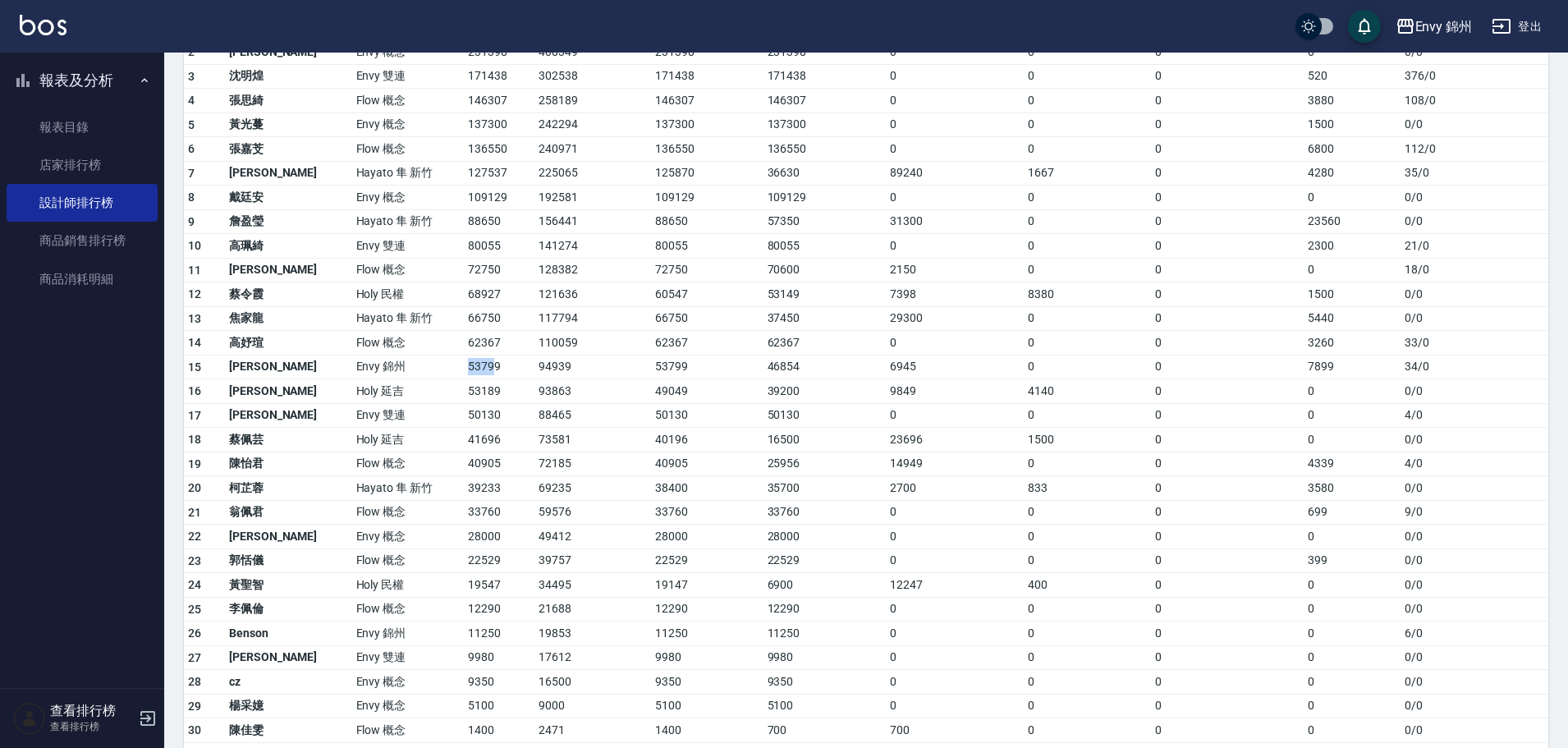
scroll to position [306, 0]
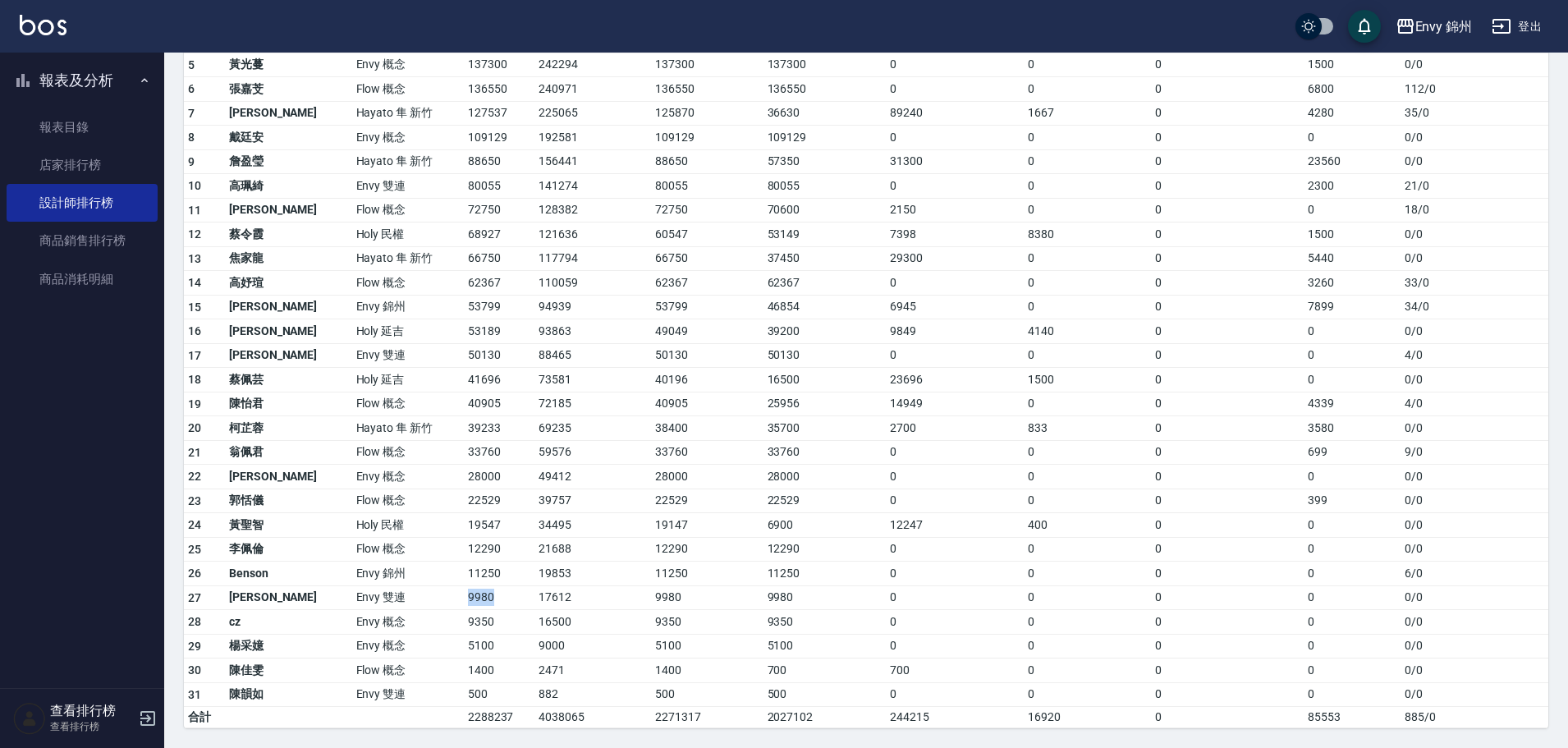
drag, startPoint x: 407, startPoint y: 604, endPoint x: 448, endPoint y: 725, distance: 127.8
click at [448, 642] on tbody "1 [PERSON_NAME] 錦州 356421 628978 356421 342680 13741 0 0 15597 125 / 0 2 王文嘉 En…" at bounding box center [866, 341] width 1364 height 773
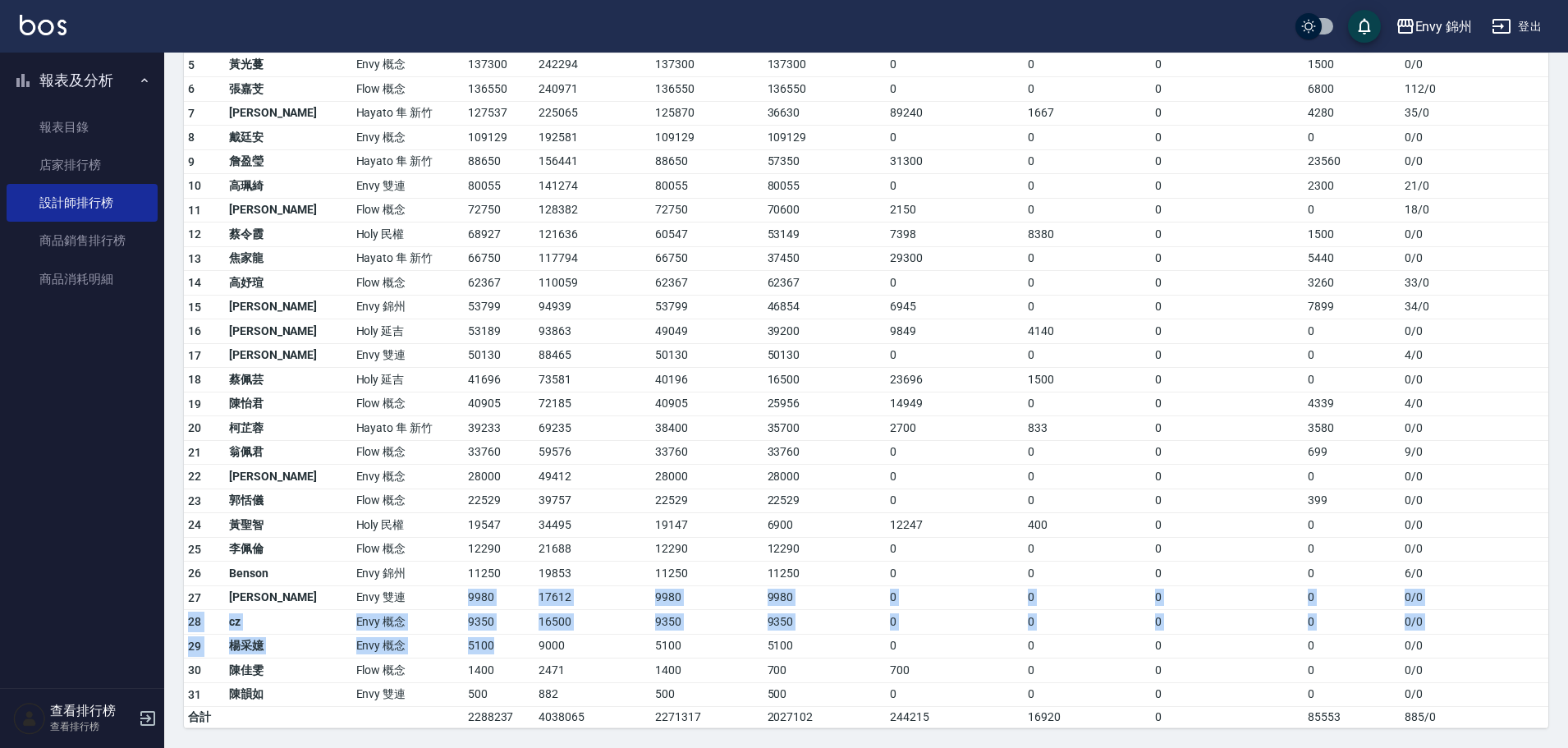
click at [392, 585] on td "Envy 雙連" at bounding box center [408, 597] width 112 height 25
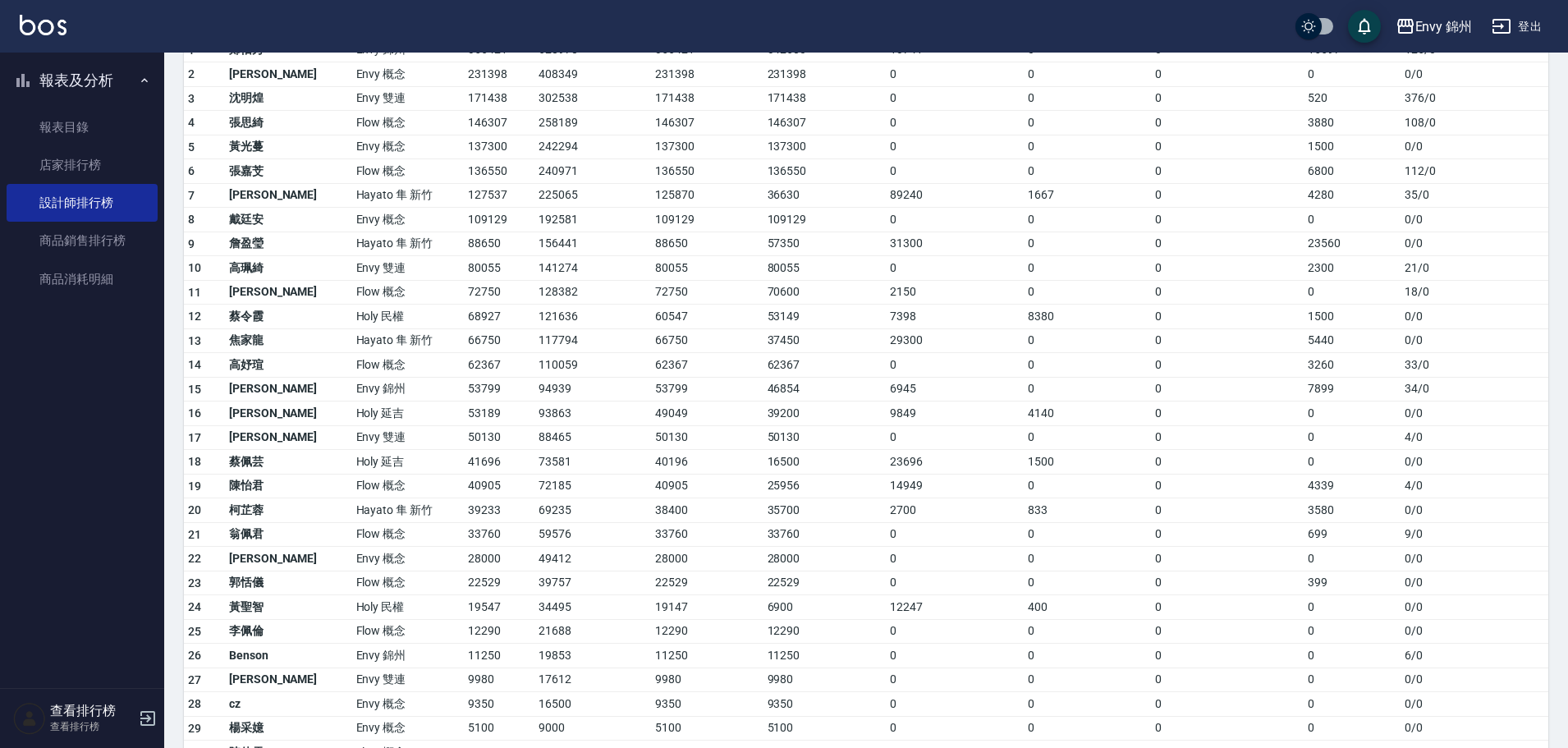
scroll to position [142, 0]
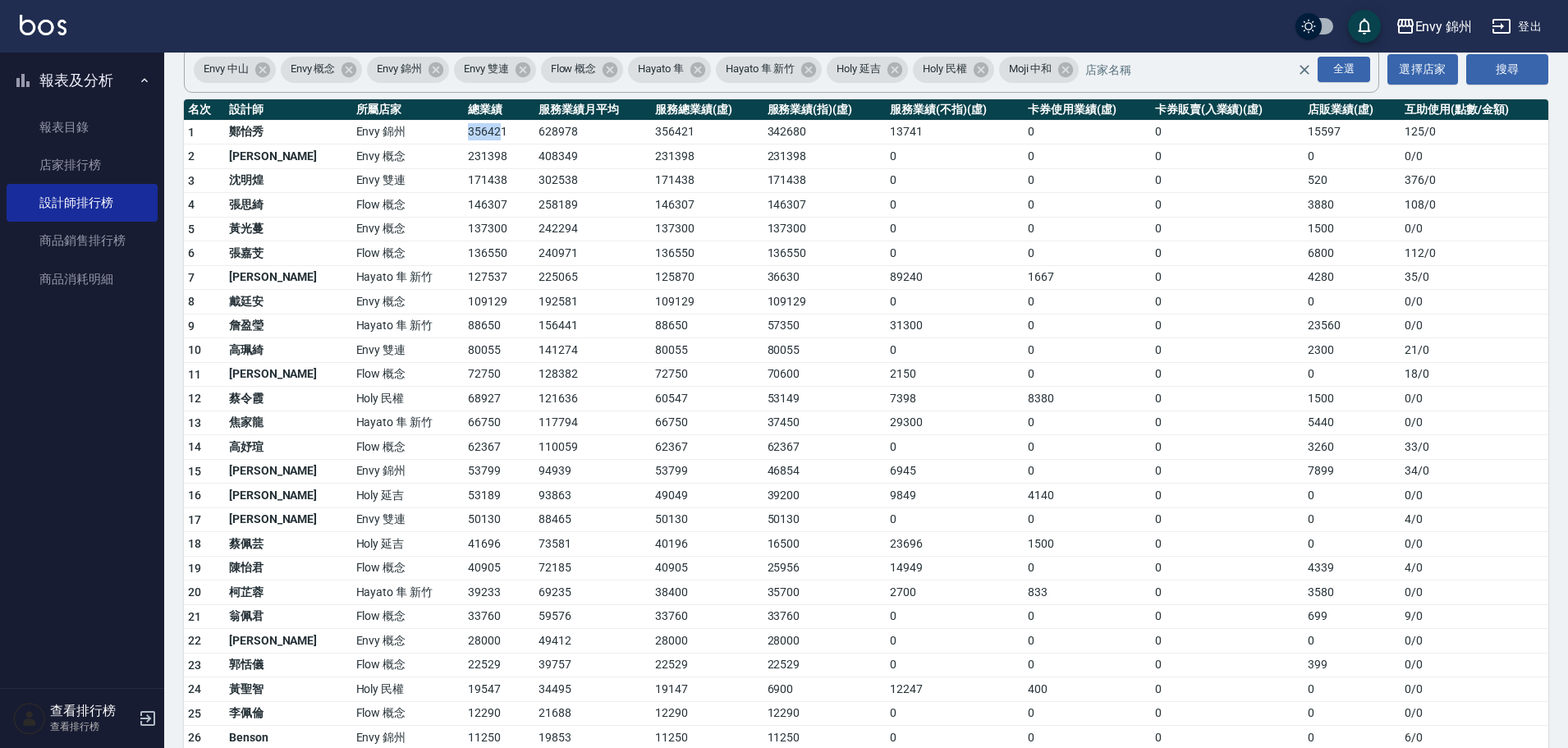
drag, startPoint x: 400, startPoint y: 125, endPoint x: 449, endPoint y: 129, distance: 49.2
click at [449, 129] on tr "1 [PERSON_NAME] 錦州 356421 628978 356421 342680 13741 0 0 15597 125 / 0" at bounding box center [866, 132] width 1364 height 25
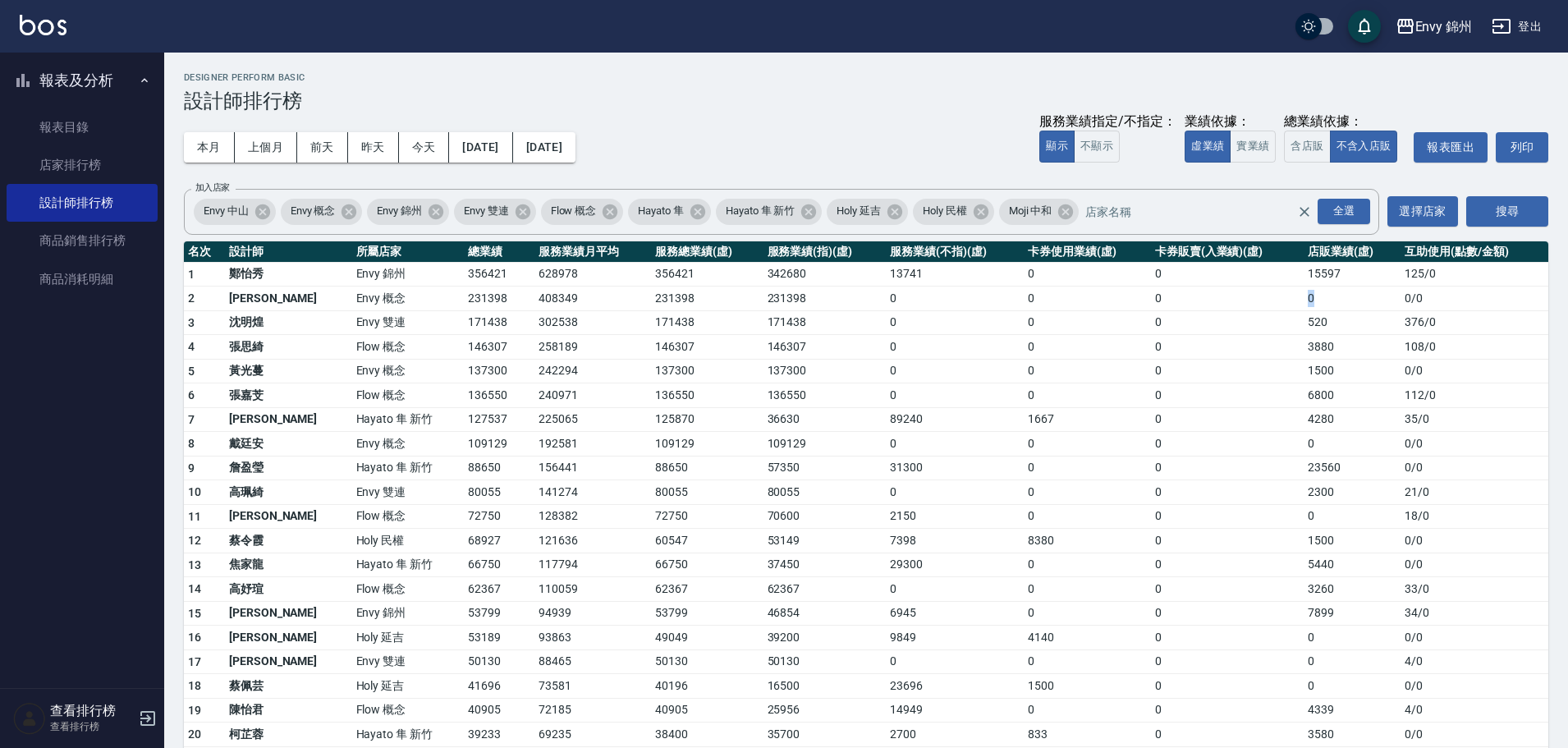
drag, startPoint x: 1294, startPoint y: 285, endPoint x: 1334, endPoint y: 285, distance: 40.0
click at [1334, 286] on td "0" at bounding box center [1352, 299] width 97 height 25
click at [1330, 289] on td "0" at bounding box center [1352, 299] width 97 height 25
drag, startPoint x: 404, startPoint y: 273, endPoint x: 460, endPoint y: 276, distance: 56.1
click at [460, 276] on tr "1 [PERSON_NAME] 錦州 356421 628978 356421 342680 13741 0 0 15597 125 / 0" at bounding box center [866, 274] width 1364 height 25
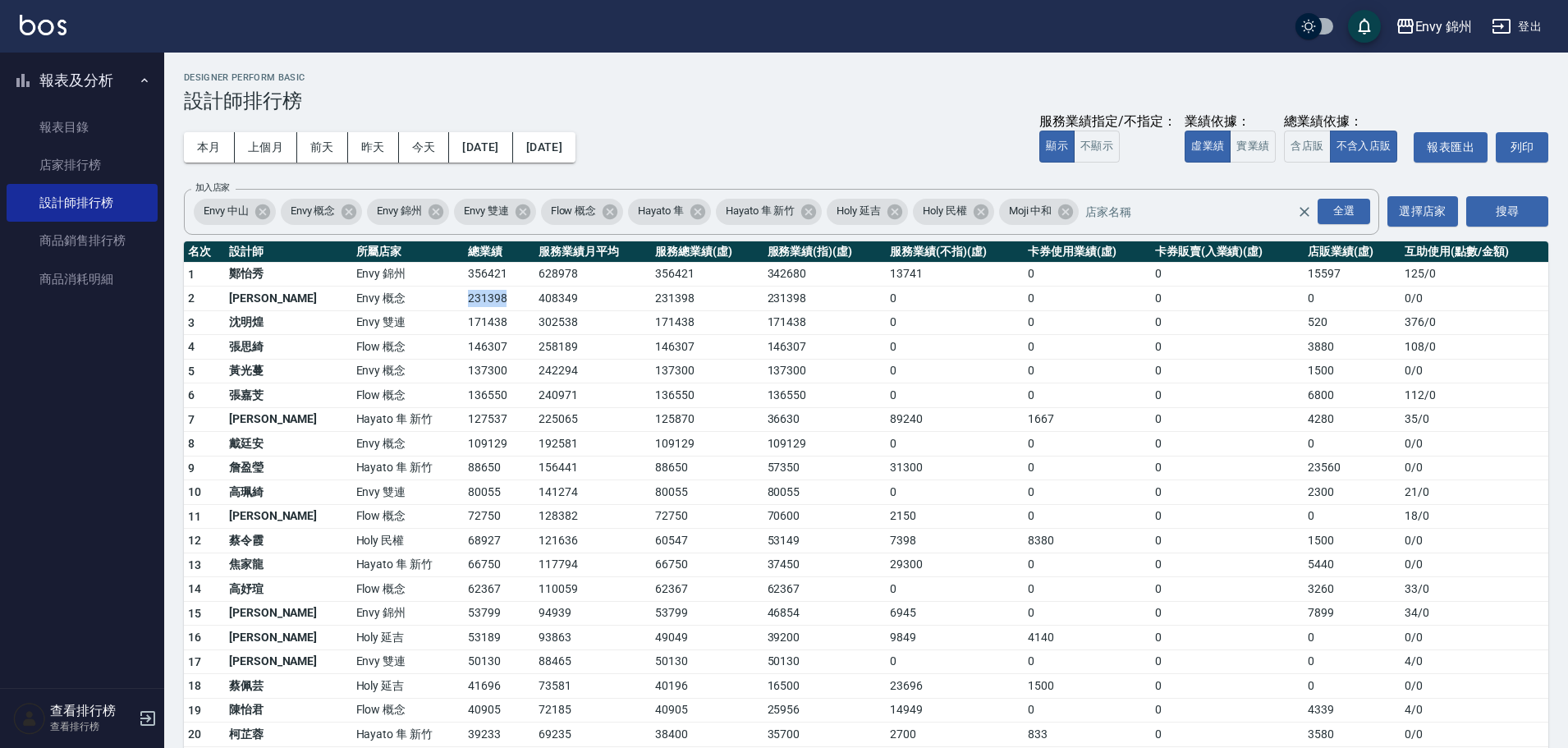
drag, startPoint x: 401, startPoint y: 297, endPoint x: 455, endPoint y: 302, distance: 54.2
click at [455, 302] on tr "2 [PERSON_NAME] Envy 概念 231398 408349 231398 231398 0 0 0 0 0 / 0" at bounding box center [866, 299] width 1364 height 25
drag, startPoint x: 407, startPoint y: 394, endPoint x: 467, endPoint y: 397, distance: 60.1
click at [467, 397] on tr "6 [PERSON_NAME]Flow 概念 136550 240971 136550 136550 0 0 0 6800 112 / 0" at bounding box center [866, 395] width 1364 height 25
